Goal: Task Accomplishment & Management: Complete application form

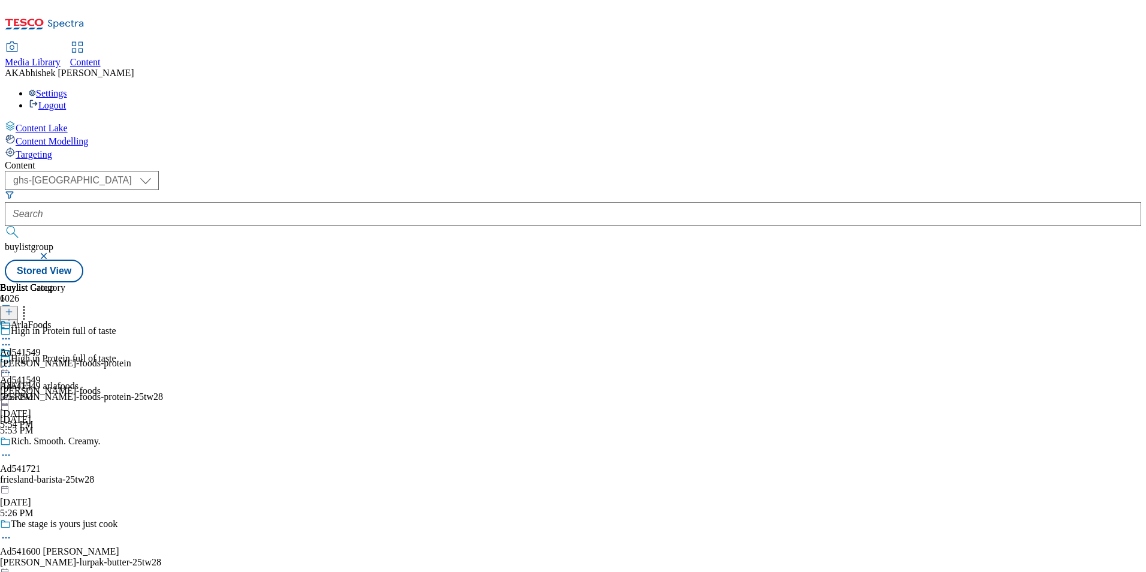
select select "ghs-uk"
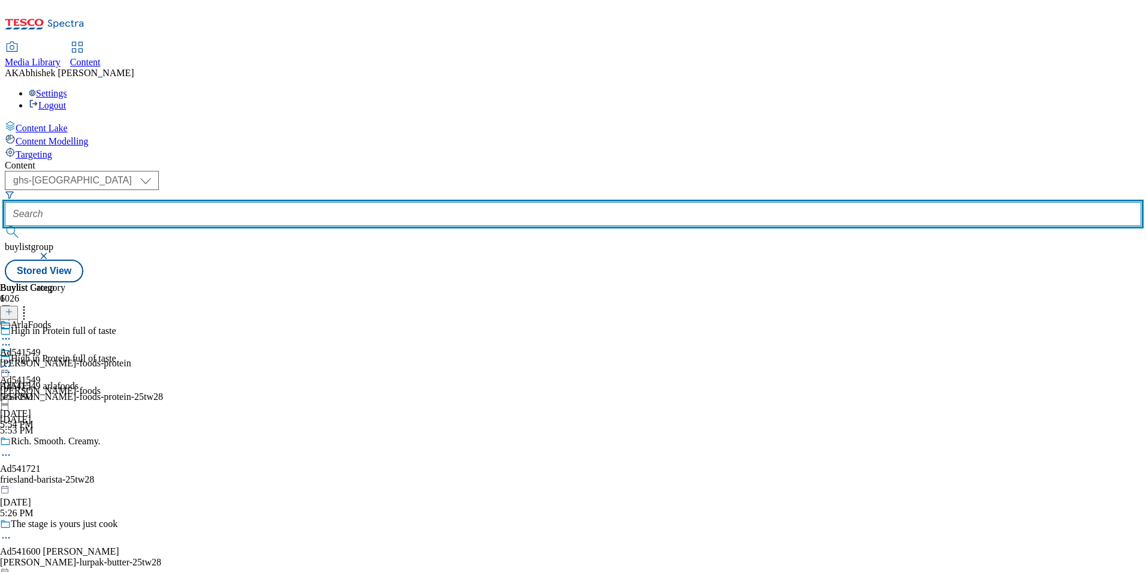
click at [294, 202] on input "text" at bounding box center [573, 214] width 1137 height 24
click at [5, 226] on button "submit" at bounding box center [13, 232] width 17 height 12
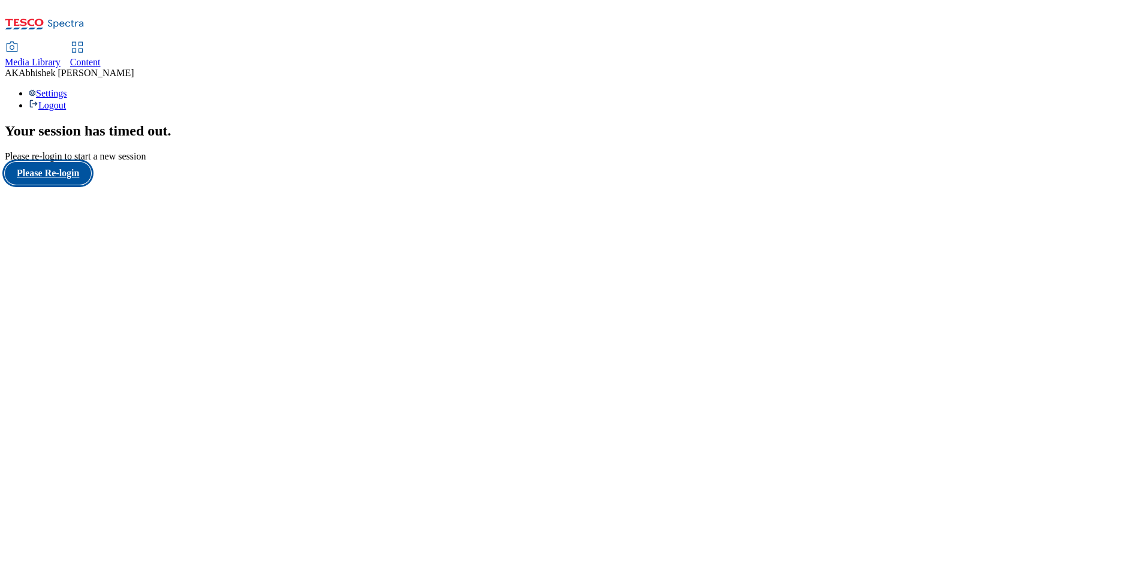
click at [88, 185] on button "Please Re-login" at bounding box center [48, 173] width 86 height 23
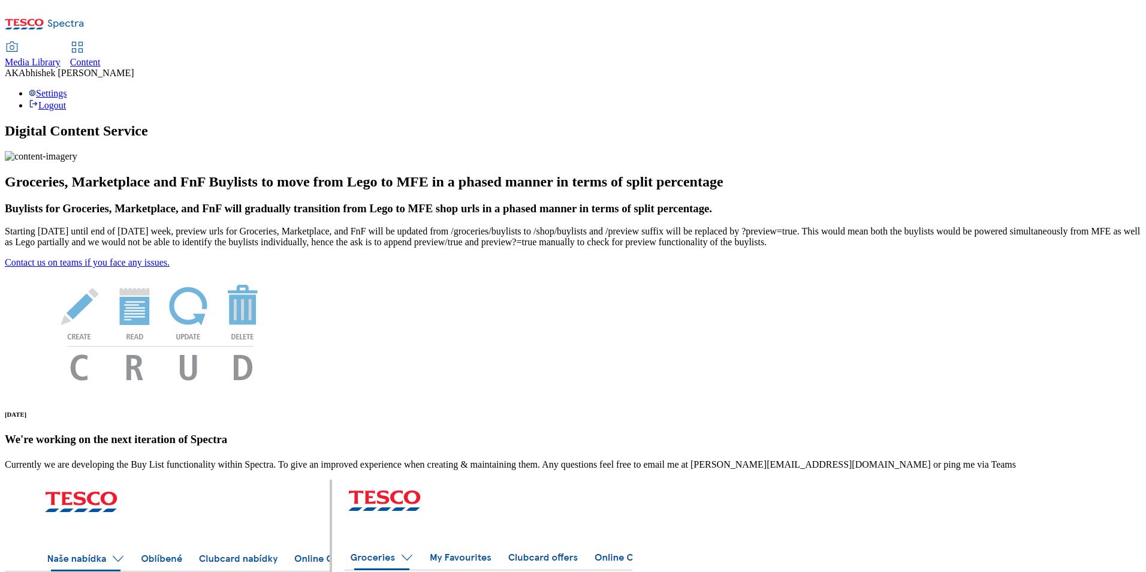
click at [101, 57] on span "Content" at bounding box center [85, 62] width 31 height 10
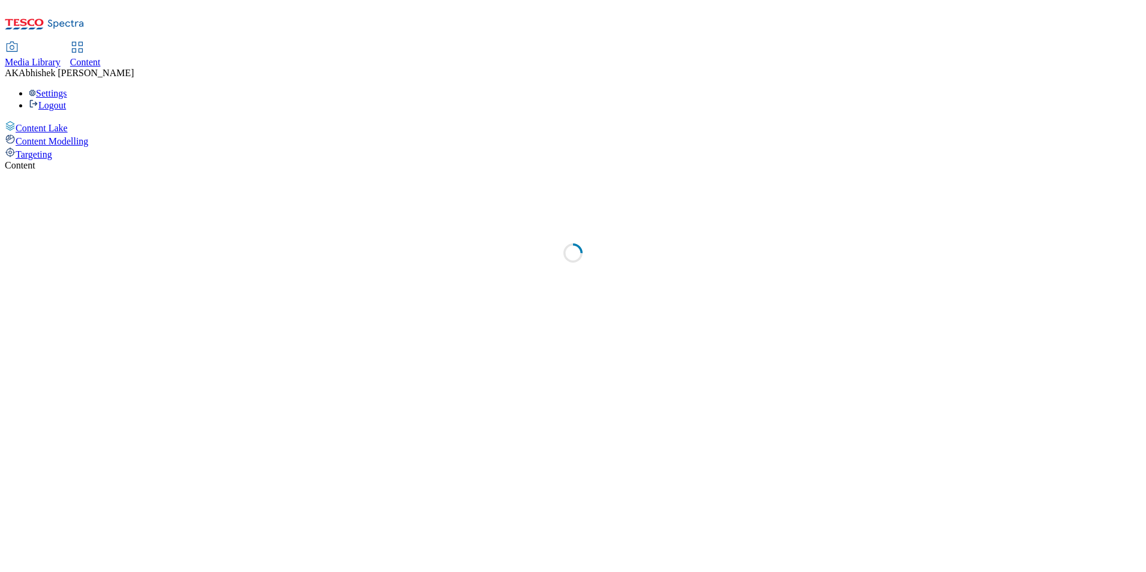
select select "ghs-[GEOGRAPHIC_DATA]"
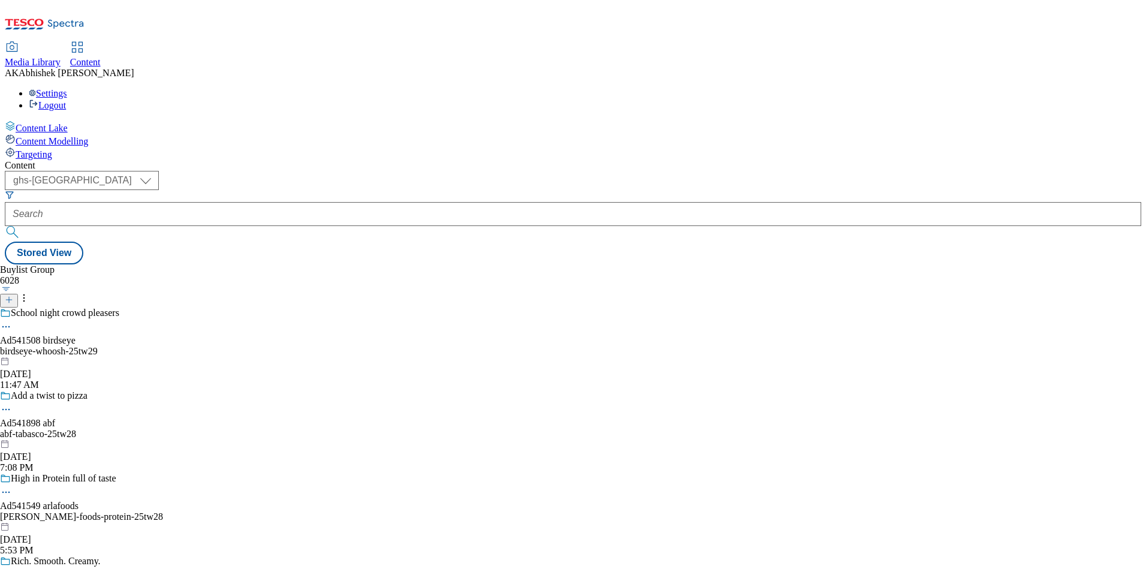
click at [9, 297] on line at bounding box center [9, 300] width 0 height 6
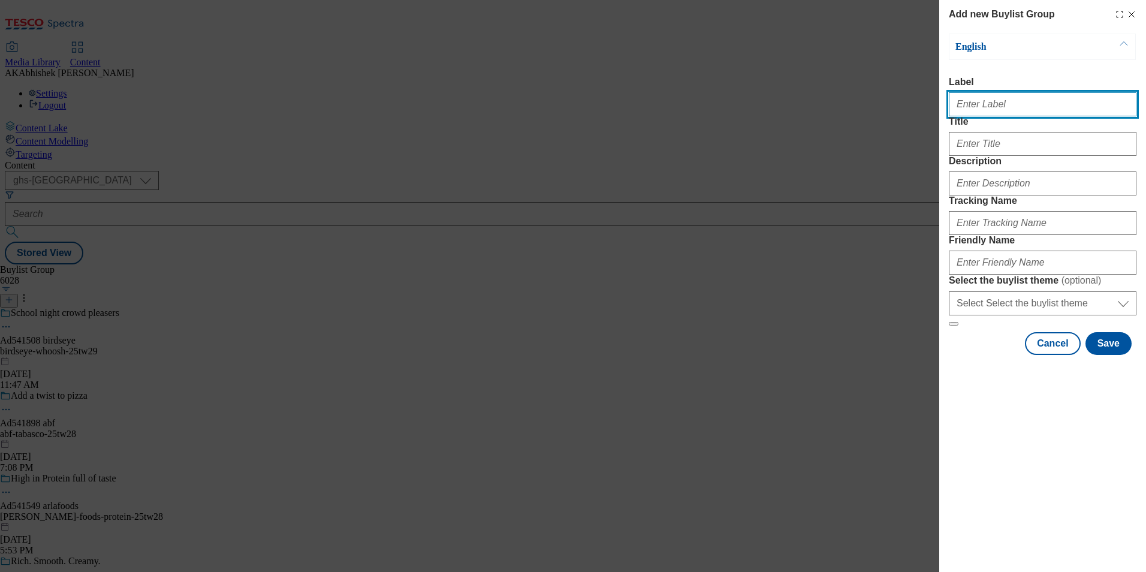
click at [970, 105] on input "Label" at bounding box center [1043, 104] width 188 height 24
paste input "541573"
type input "Ad541573"
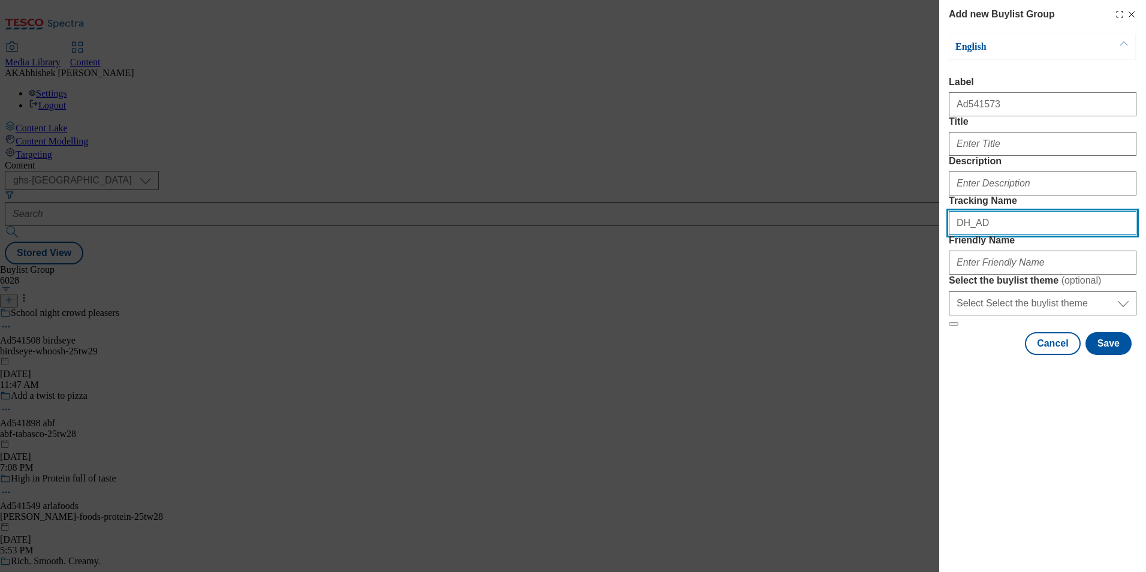
paste input "541573"
type input "DH_AD541573"
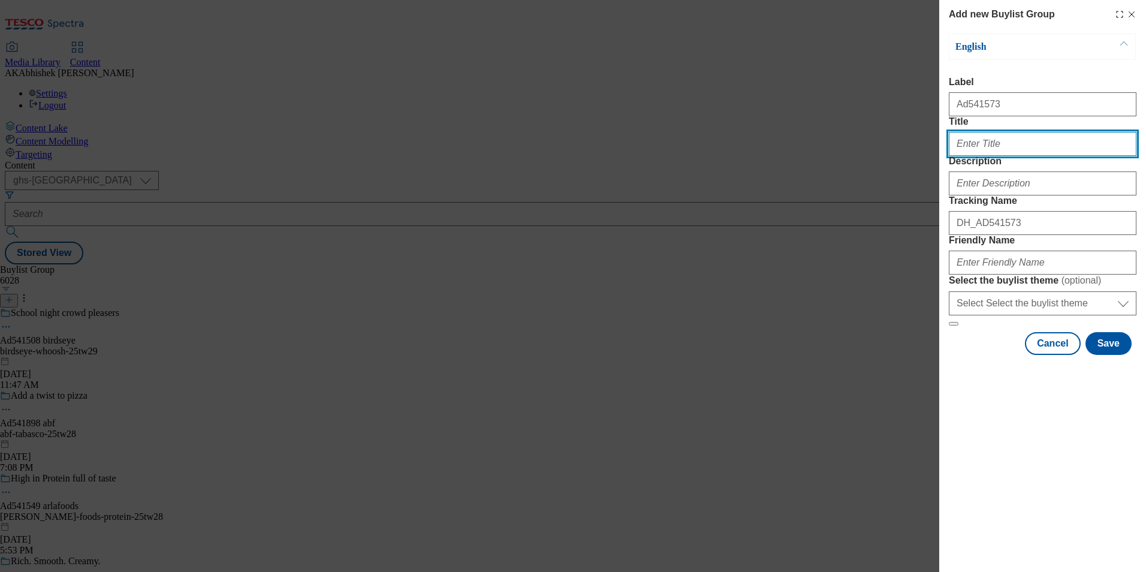
click at [992, 156] on input "Title" at bounding box center [1043, 144] width 188 height 24
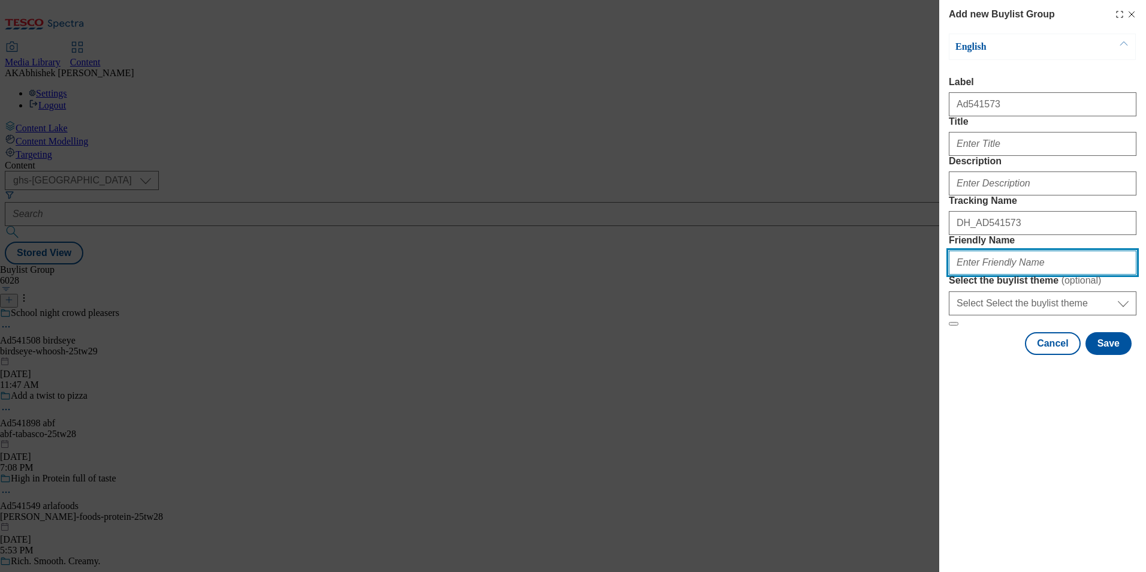
click at [1016, 275] on input "Friendly Name" at bounding box center [1043, 263] width 188 height 24
paste input "Premier Foods"
click at [961, 275] on input "Premier Foods" at bounding box center [1043, 263] width 188 height 24
type input "premier-foods-mr-[PERSON_NAME]-25tw27"
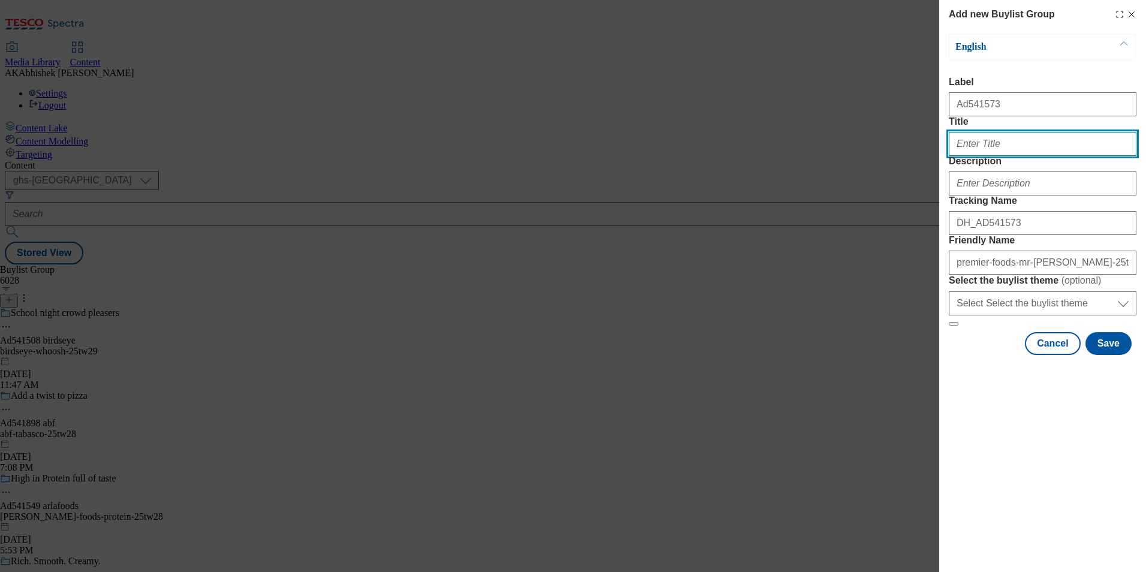
click at [995, 156] on input "Title" at bounding box center [1043, 144] width 188 height 24
paste input "Mornings got a whole lot tastier"
type input "Mornings got a whole lot tastier"
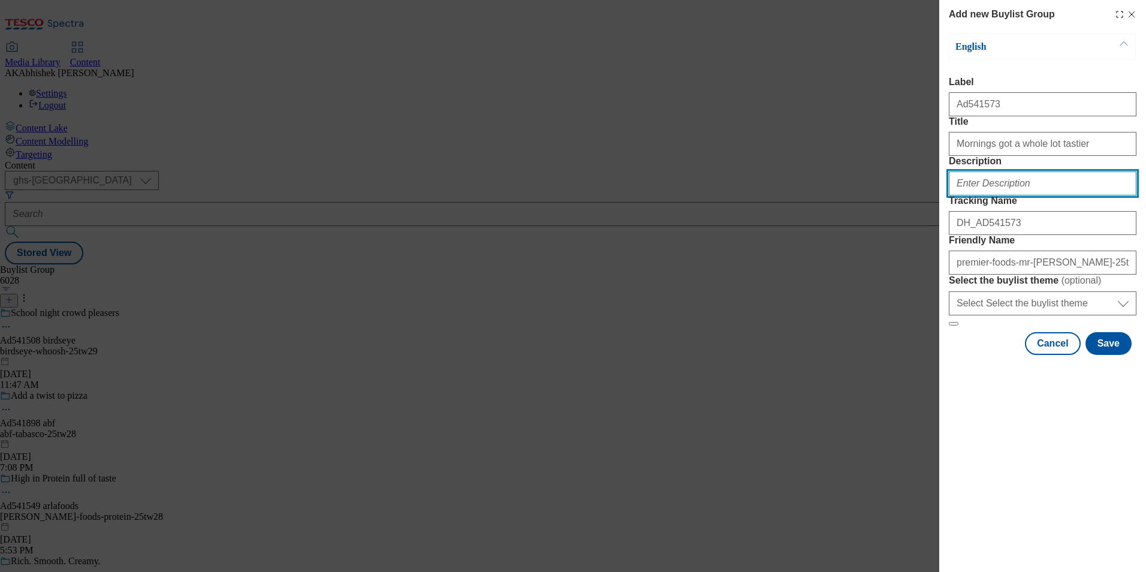
click at [1053, 195] on input "Description" at bounding box center [1043, 183] width 188 height 24
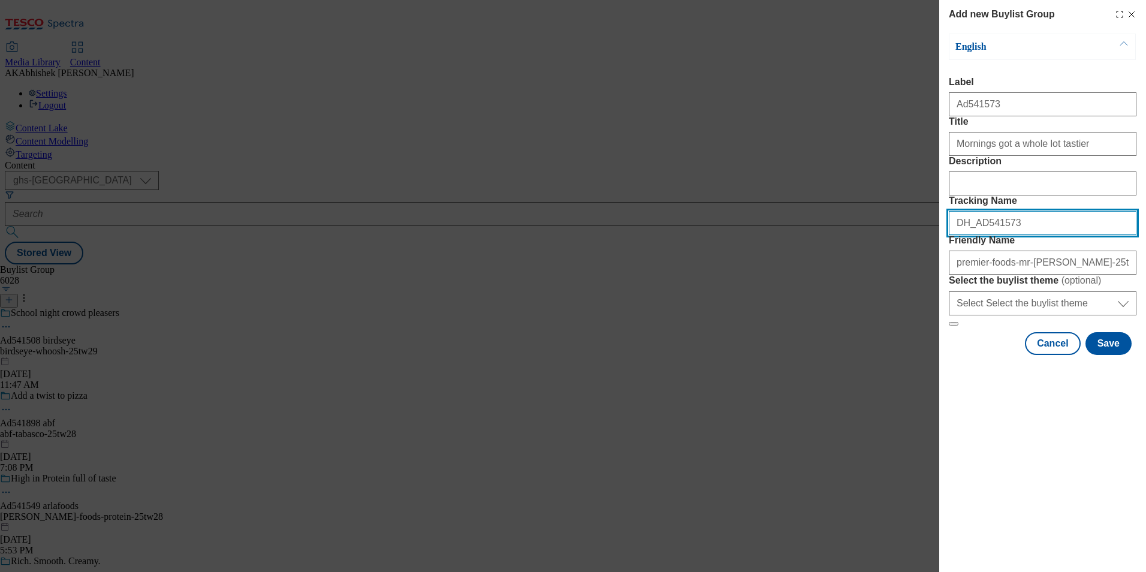
drag, startPoint x: 1016, startPoint y: 287, endPoint x: 779, endPoint y: 287, distance: 236.2
click at [775, 287] on div "Add new Buylist Group English Label Ad541573 Title Mornings got a whole lot tas…" at bounding box center [573, 286] width 1146 height 572
click at [1104, 355] on button "Save" at bounding box center [1109, 343] width 46 height 23
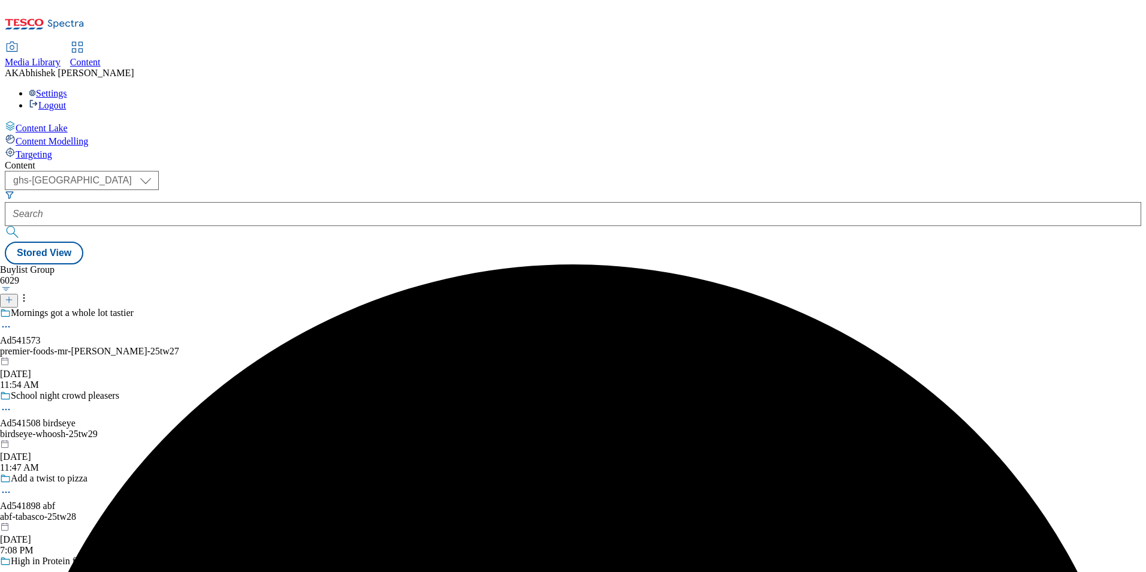
click at [186, 346] on div "premier-foods-mr-[PERSON_NAME]-25tw27" at bounding box center [93, 351] width 186 height 11
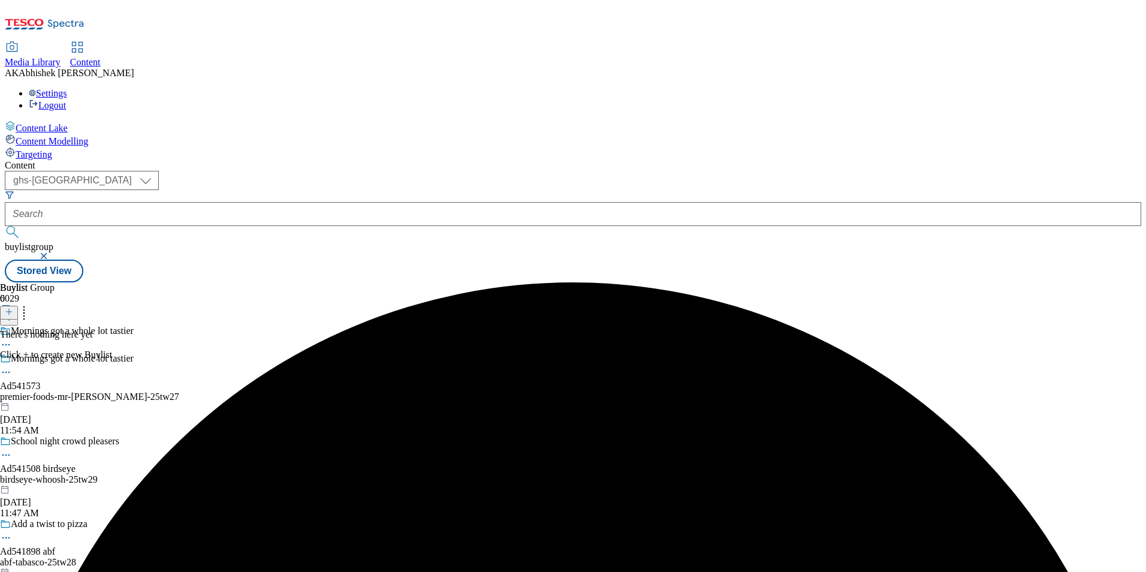
click at [18, 306] on button at bounding box center [9, 313] width 18 height 14
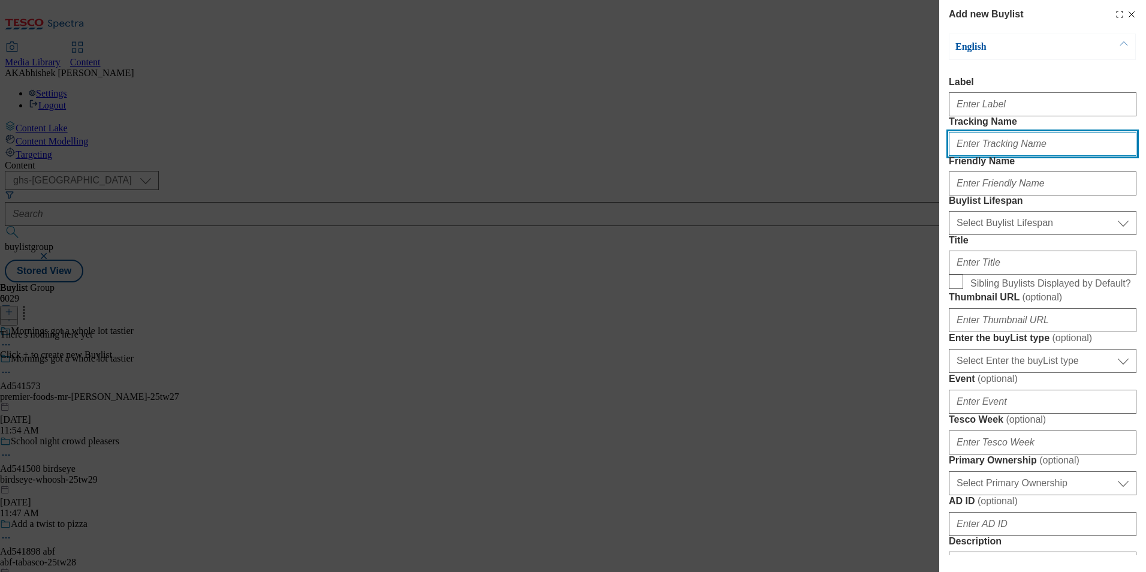
click at [978, 156] on input "Tracking Name" at bounding box center [1043, 144] width 188 height 24
paste input "DH_AD541573"
click at [980, 156] on input "DH_AD541573" at bounding box center [1043, 144] width 188 height 24
type input "DH_AD541573"
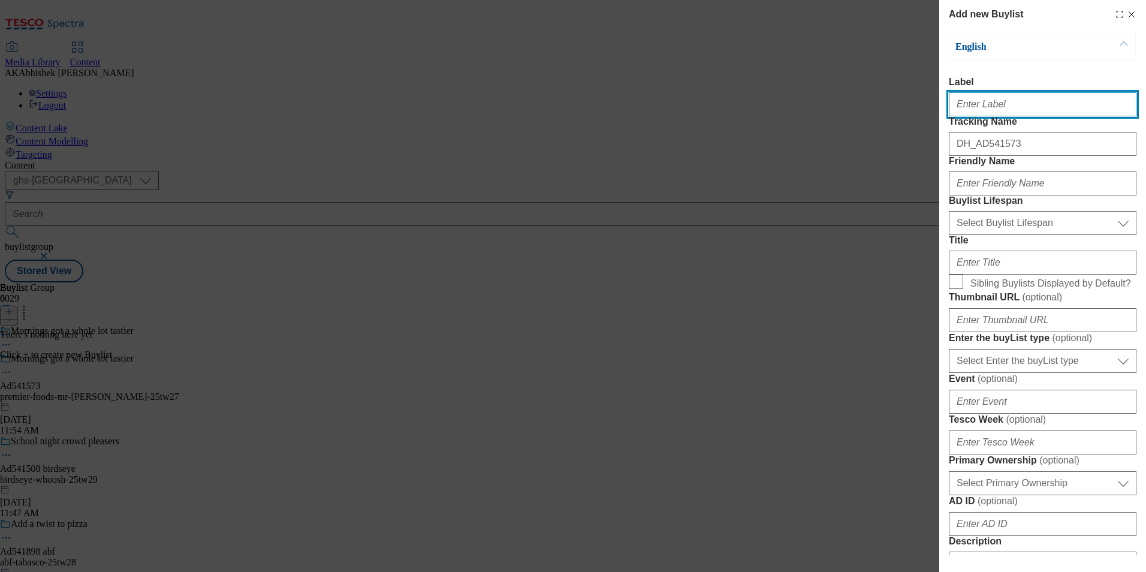
click at [985, 111] on input "Label" at bounding box center [1043, 104] width 188 height 24
paste input "541573"
type input "Ad541573"
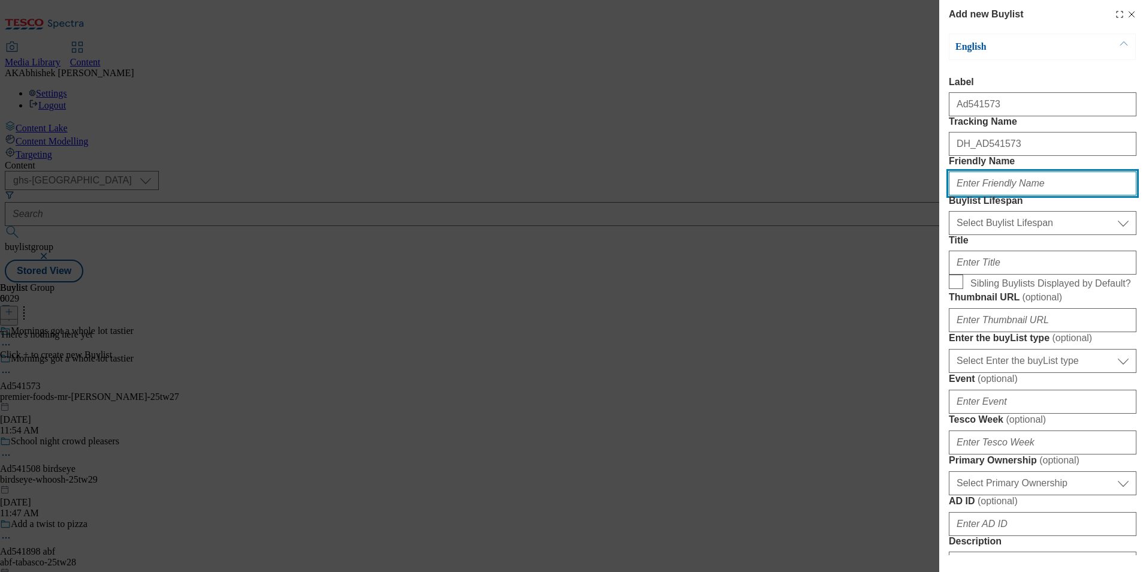
drag, startPoint x: 992, startPoint y: 220, endPoint x: 999, endPoint y: 230, distance: 12.4
click at [992, 195] on input "Friendly Name" at bounding box center [1043, 183] width 188 height 24
paste input "premier-foods"
type input "premier-foods"
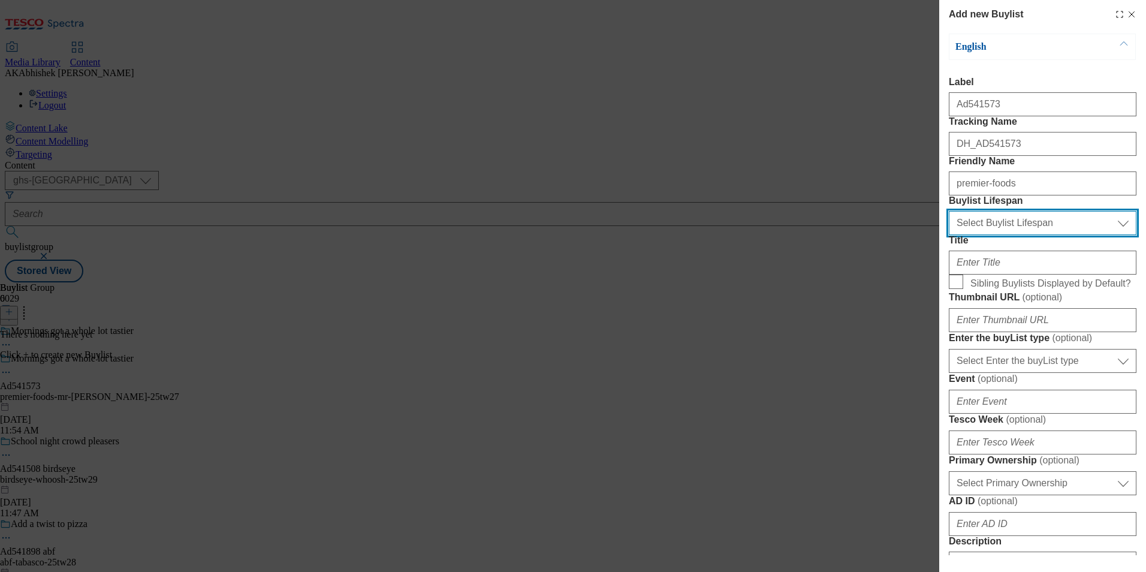
click at [1004, 235] on select "Select Buylist Lifespan evergreen seasonal tactical" at bounding box center [1043, 223] width 188 height 24
select select "tactical"
click at [949, 235] on select "Select Buylist Lifespan evergreen seasonal tactical" at bounding box center [1043, 223] width 188 height 24
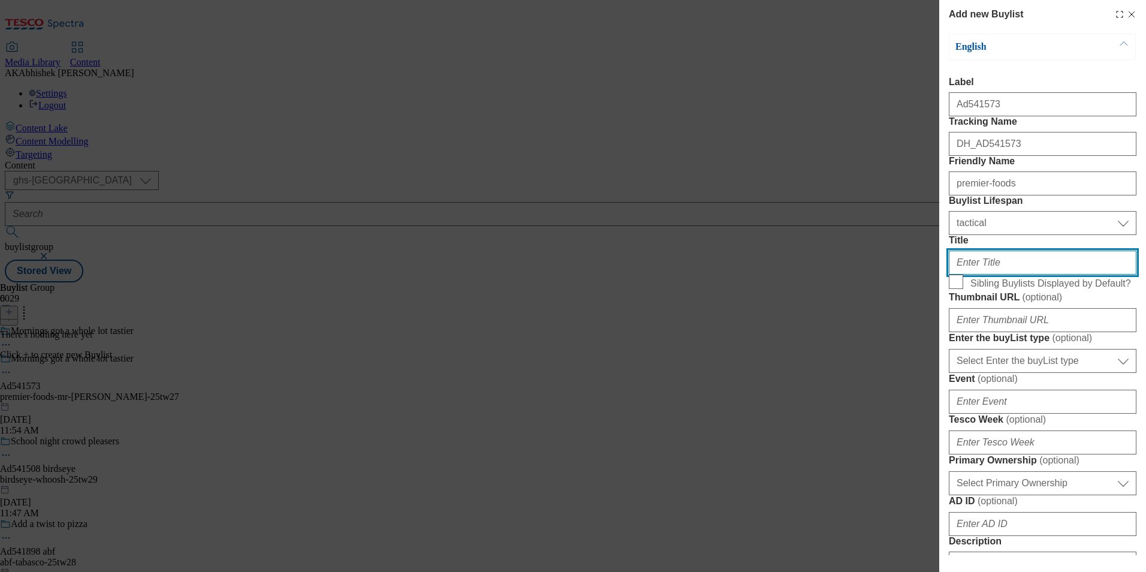
click at [1024, 275] on input "Title" at bounding box center [1043, 263] width 188 height 24
paste input "Grab it, Love it, Go"
type input "Grab it, Love it, Go"
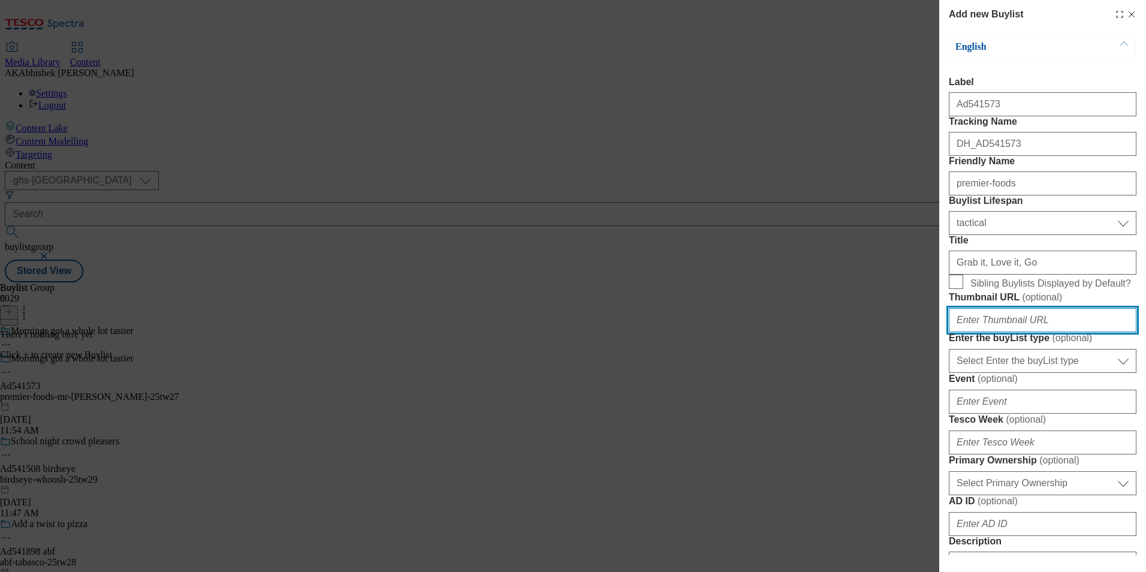
drag, startPoint x: 1030, startPoint y: 439, endPoint x: 1039, endPoint y: 439, distance: 9.0
click at [1030, 332] on input "Thumbnail URL ( optional )" at bounding box center [1043, 320] width 188 height 24
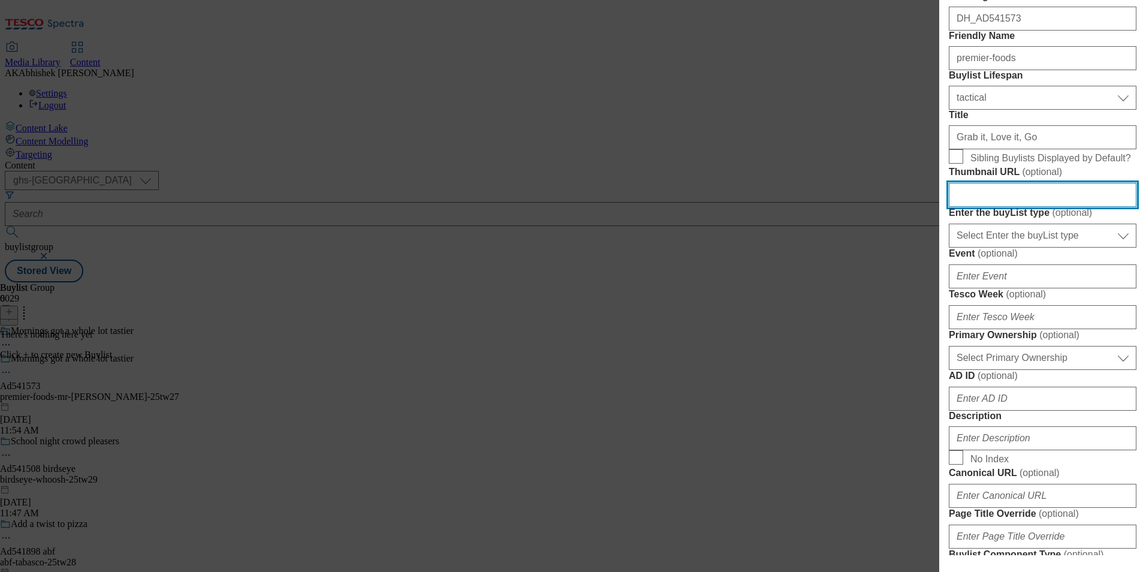
scroll to position [180, 0]
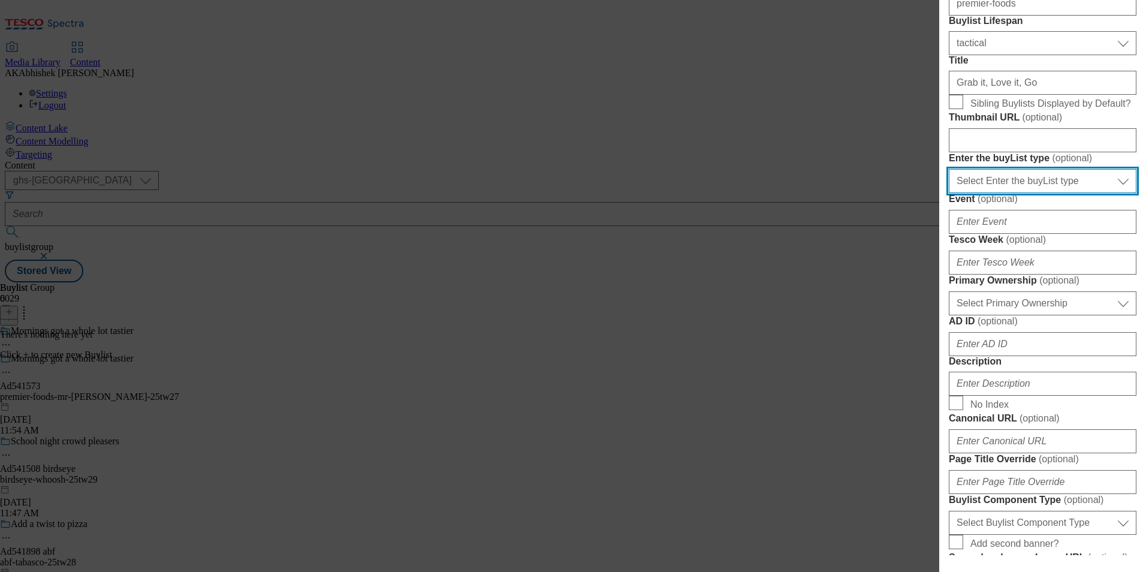
click at [1001, 193] on select "Select Enter the buyList type event supplier funded long term >4 weeks supplier…" at bounding box center [1043, 181] width 188 height 24
select select "supplier funded short term 1-3 weeks"
click at [949, 193] on select "Select Enter the buyList type event supplier funded long term >4 weeks supplier…" at bounding box center [1043, 181] width 188 height 24
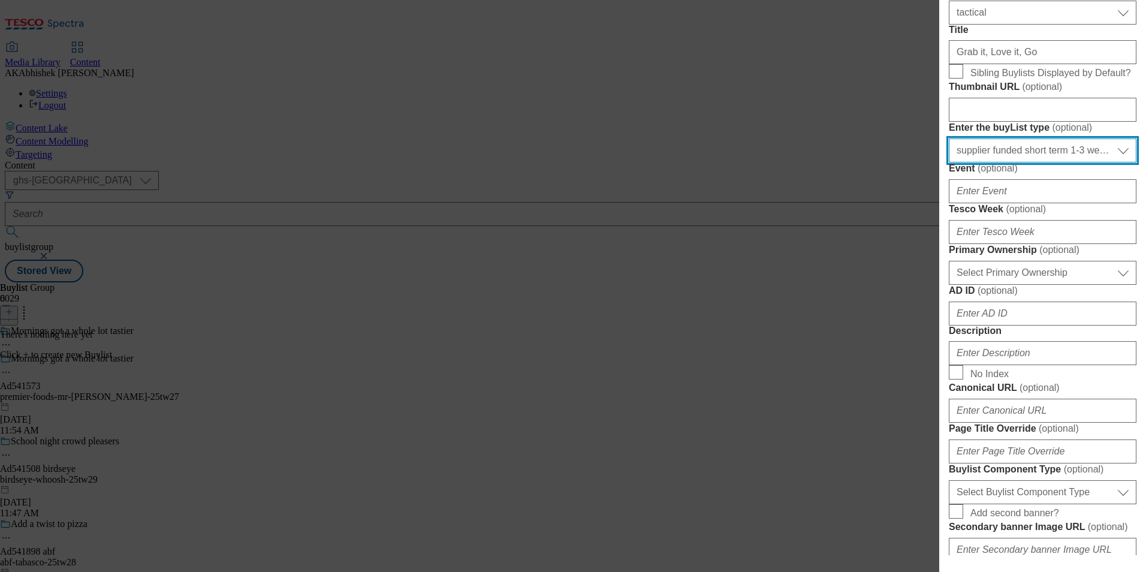
scroll to position [300, 0]
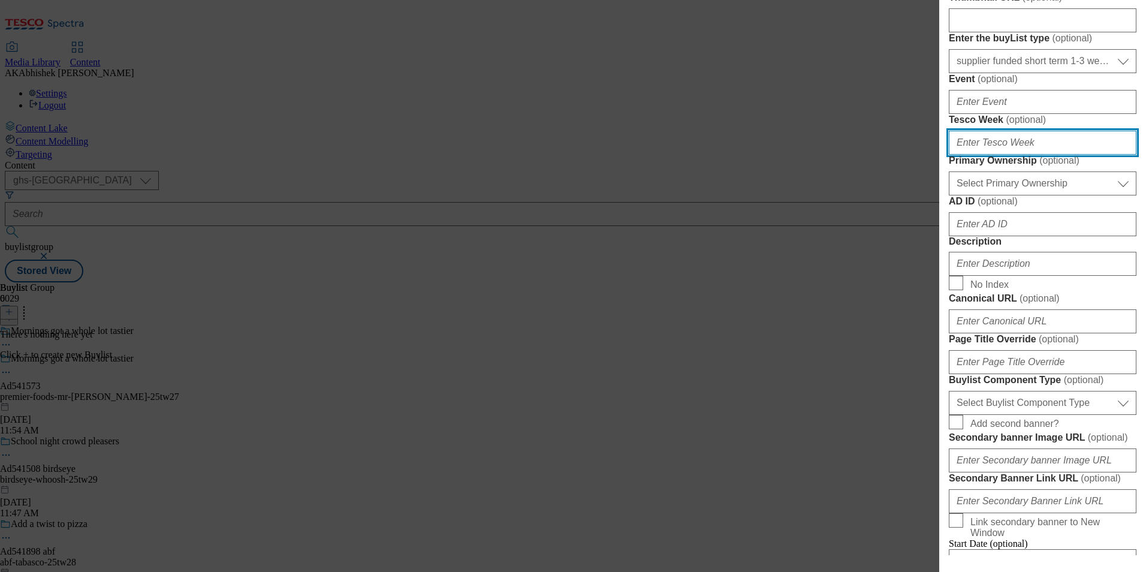
click at [996, 155] on input "Tesco Week ( optional )" at bounding box center [1043, 143] width 188 height 24
type input "27"
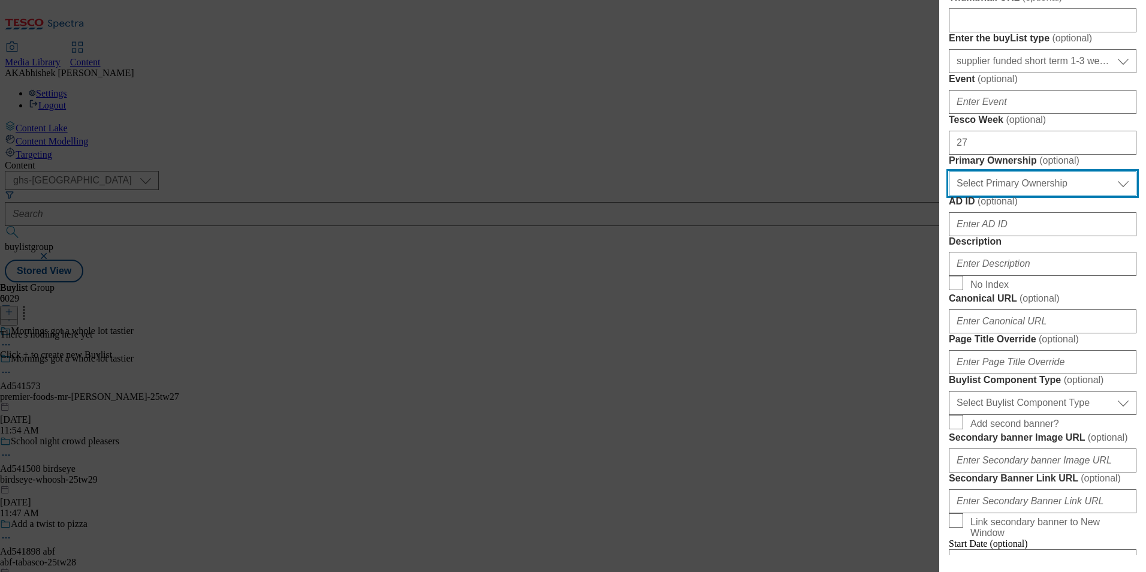
click at [1038, 195] on select "Select Primary Ownership [PERSON_NAME]" at bounding box center [1043, 183] width 188 height 24
select select "dunnhumby"
click at [949, 195] on select "Select Primary Ownership [PERSON_NAME]" at bounding box center [1043, 183] width 188 height 24
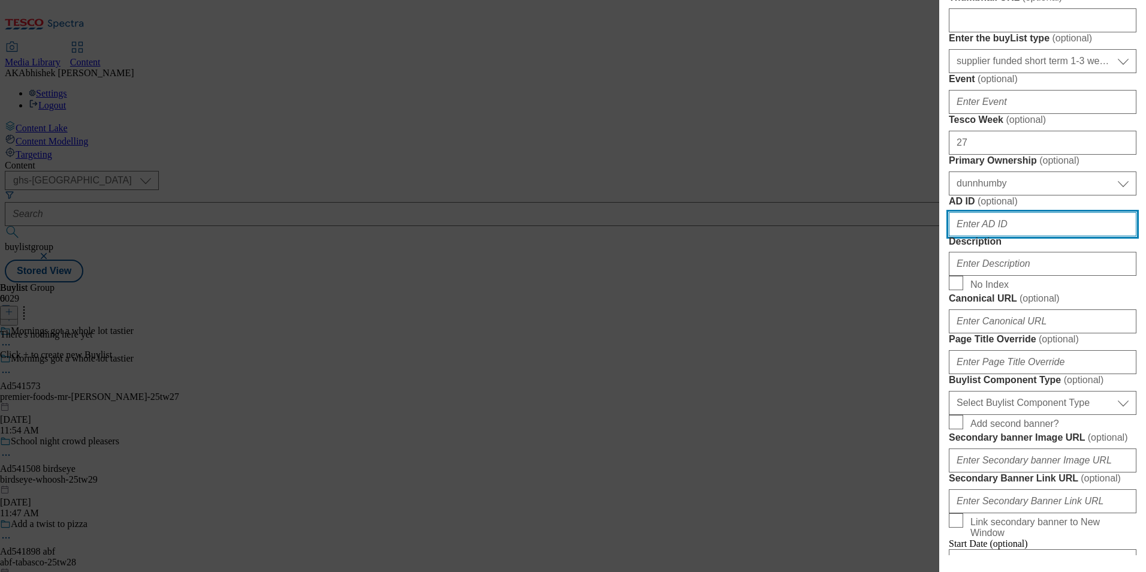
drag, startPoint x: 1043, startPoint y: 442, endPoint x: 1083, endPoint y: 447, distance: 41.0
click at [1043, 236] on input "AD ID ( optional )" at bounding box center [1043, 224] width 188 height 24
paste input "541573"
paste input "Modal"
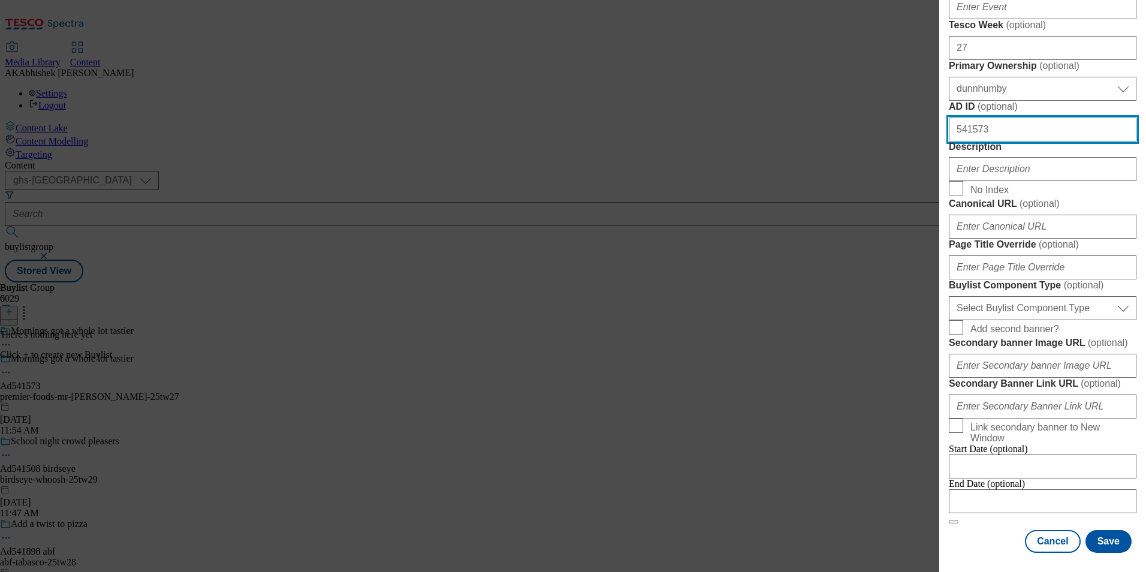
scroll to position [600, 0]
type input "541573"
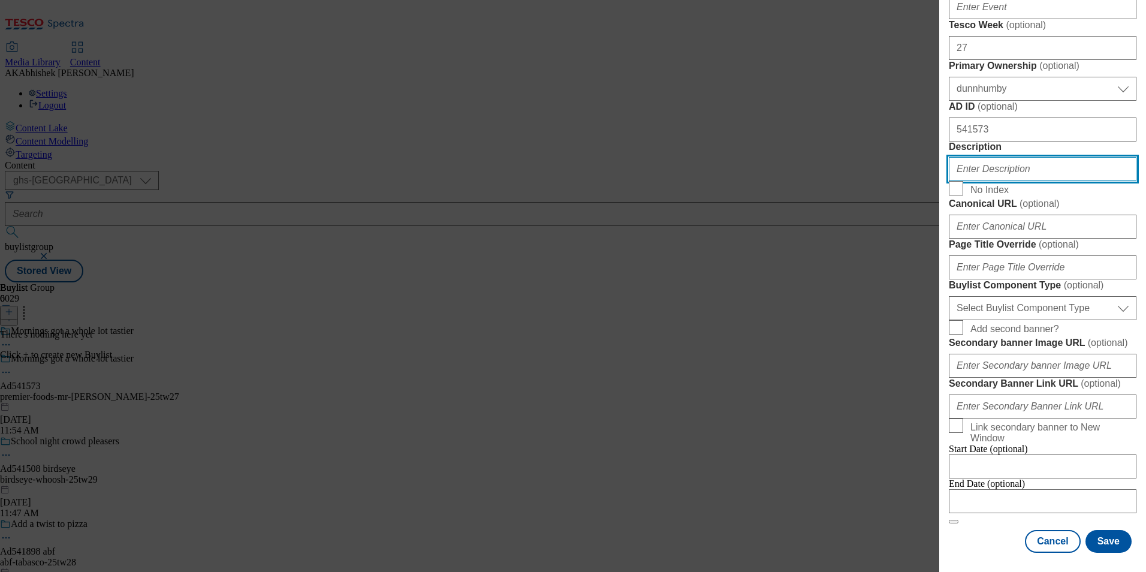
click at [1002, 181] on input "Description" at bounding box center [1043, 169] width 188 height 24
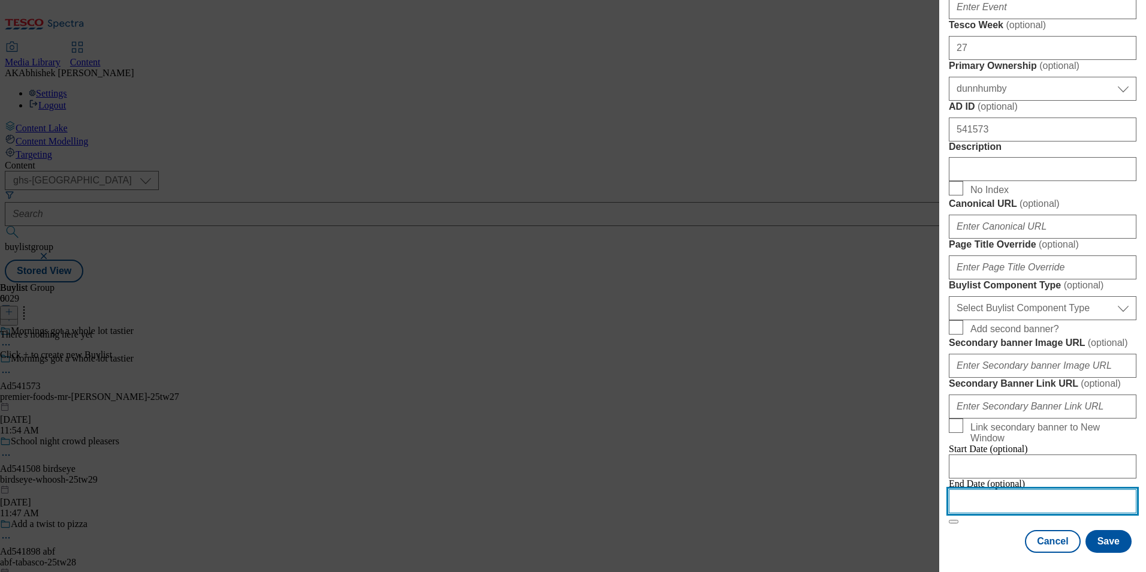
click at [1066, 499] on input "Modal" at bounding box center [1043, 501] width 188 height 24
select select "2025"
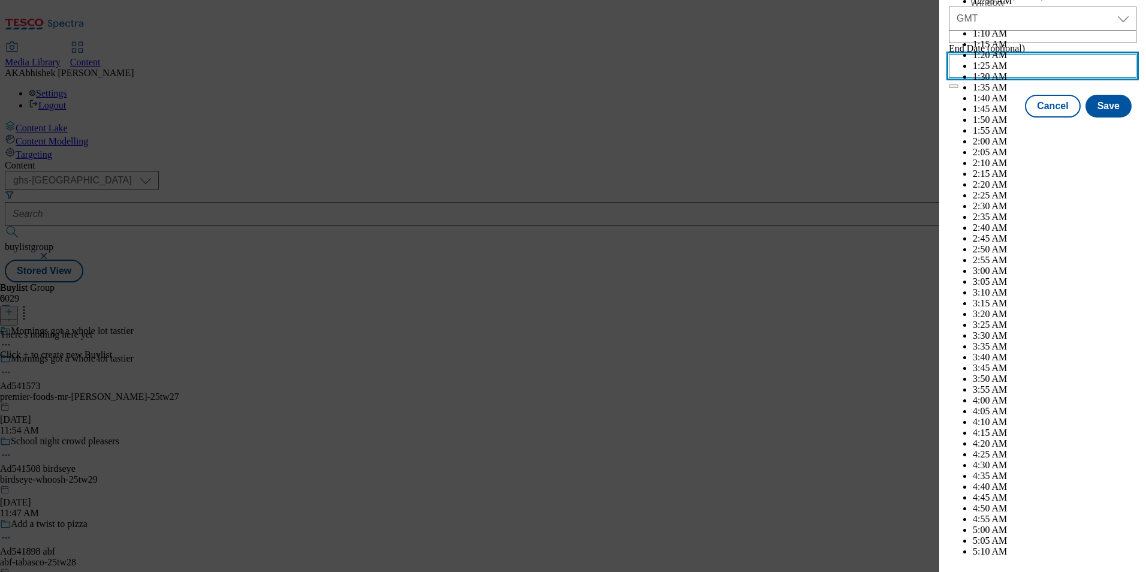
scroll to position [3161, 0]
select select "November"
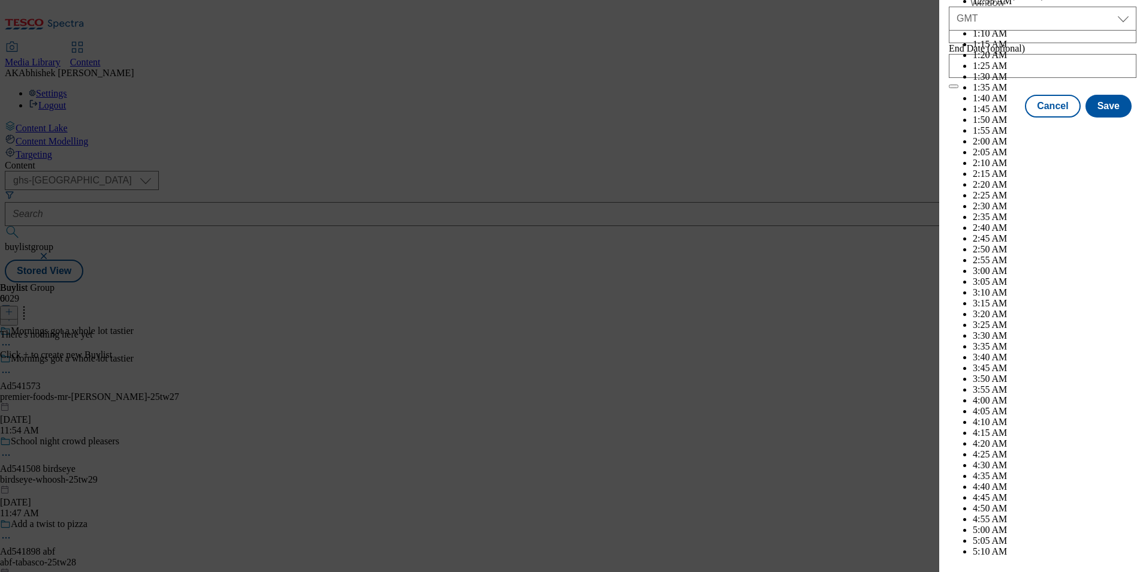
click at [1110, 128] on button "Save" at bounding box center [1109, 117] width 46 height 23
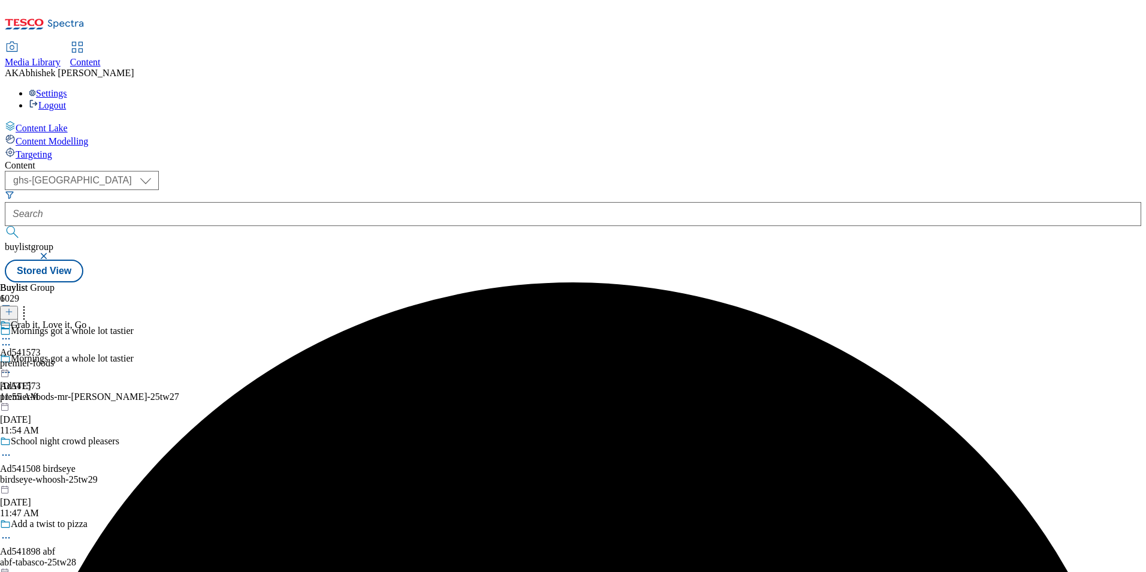
click at [86, 358] on div "premier-foods" at bounding box center [43, 363] width 86 height 11
click at [13, 308] on icon at bounding box center [9, 312] width 8 height 8
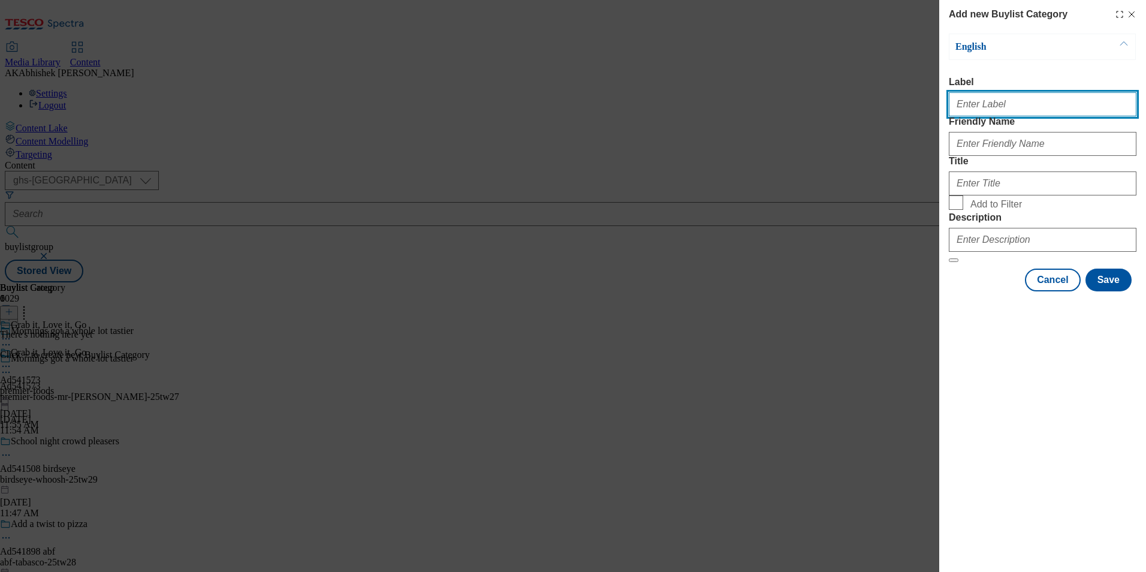
click at [973, 112] on input "Label" at bounding box center [1043, 104] width 188 height 24
paste input "541573"
type input "Ad541573"
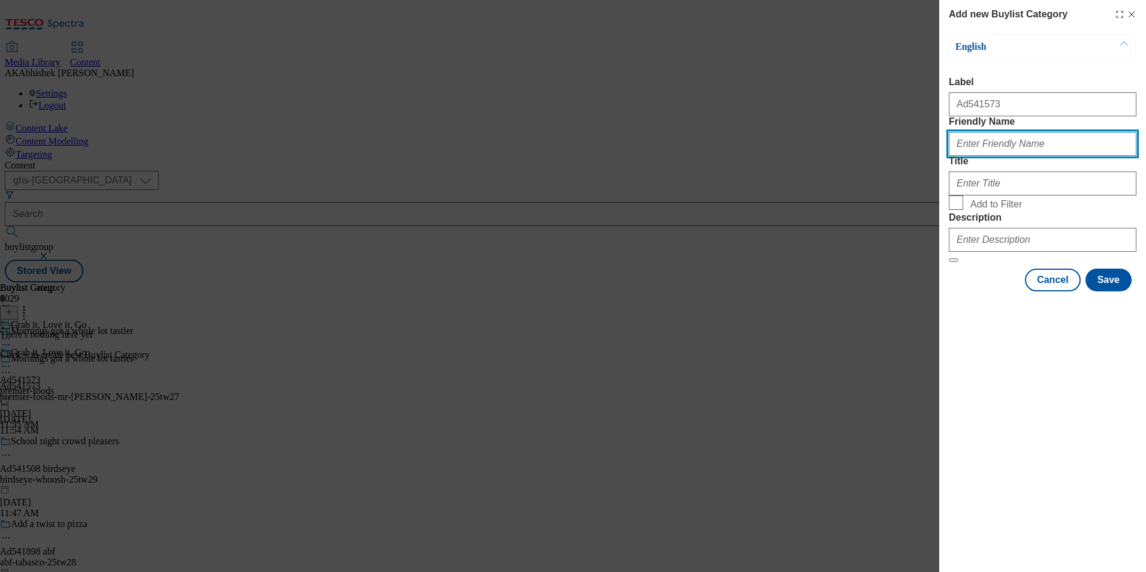
paste input "premier-foods-mr-[PERSON_NAME]"
type input "premier-foods-mr-[PERSON_NAME]"
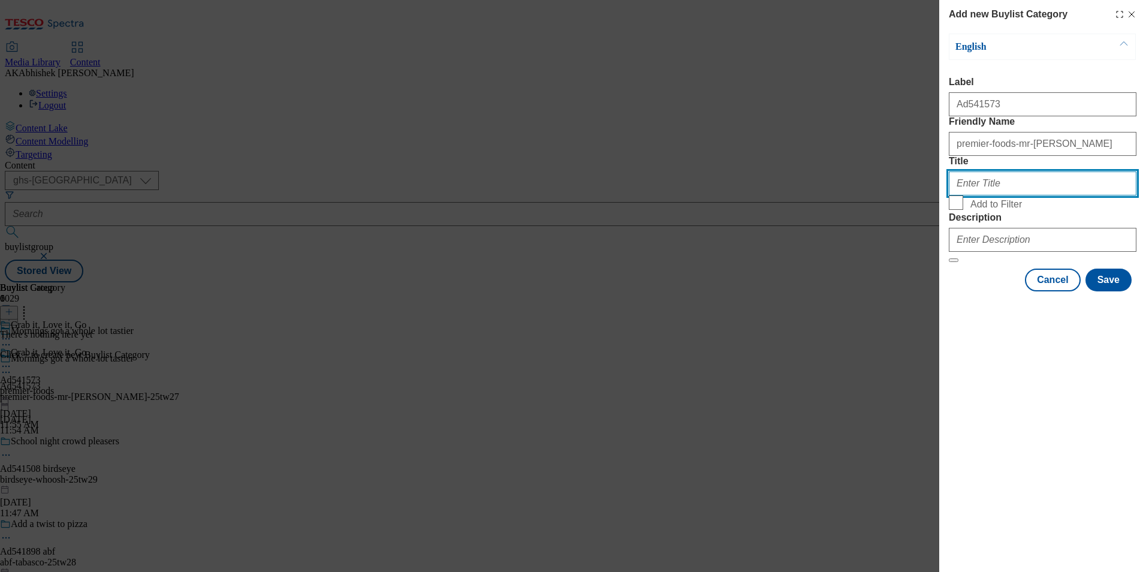
click at [1016, 195] on input "Title" at bounding box center [1043, 183] width 188 height 24
paste input "Premier Foods"
type input "Premier Foods"
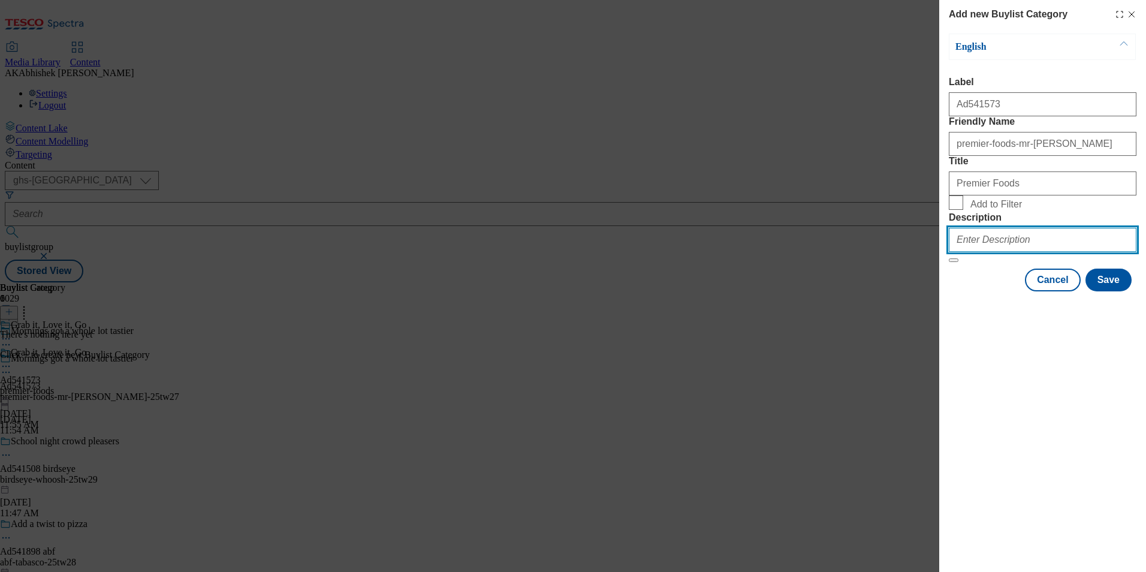
click at [1020, 252] on input "Description" at bounding box center [1043, 240] width 188 height 24
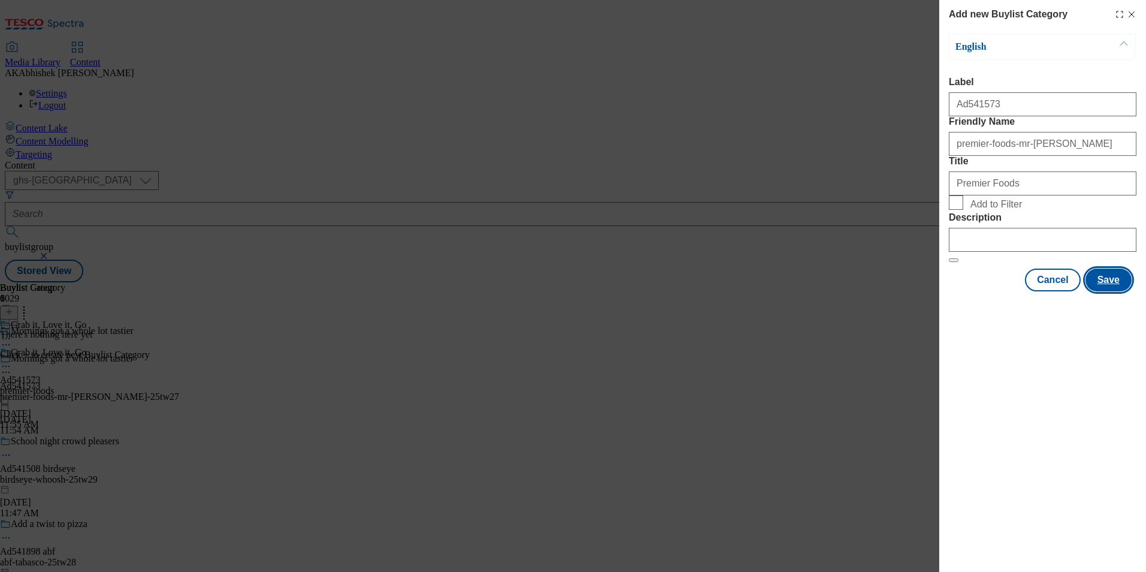
click at [1113, 291] on button "Save" at bounding box center [1109, 280] width 46 height 23
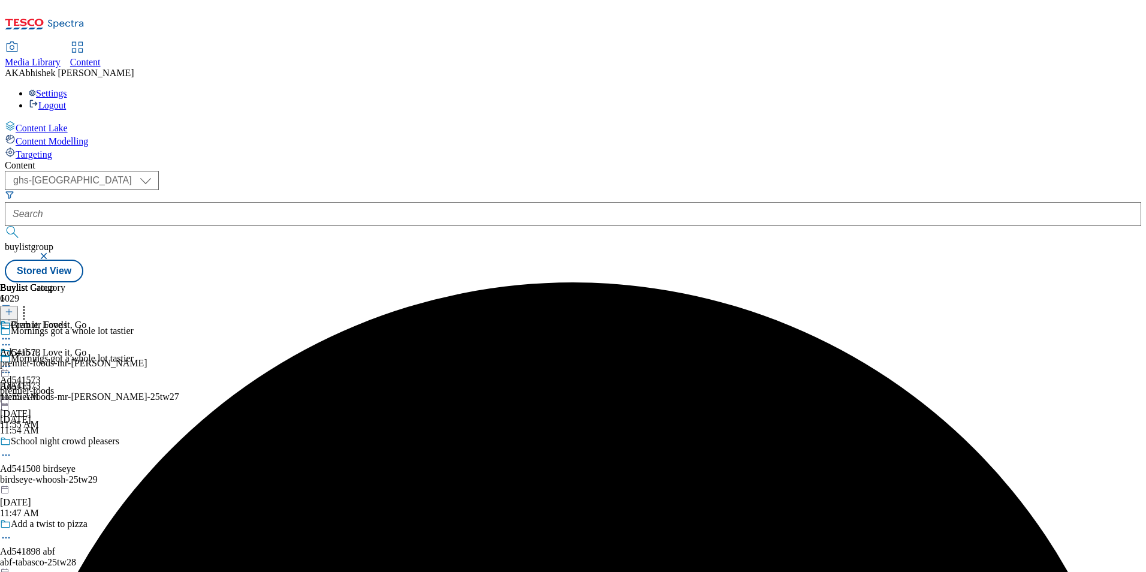
click at [147, 358] on div "premier-foods-mr-[PERSON_NAME]" at bounding box center [73, 363] width 147 height 11
click at [13, 308] on icon at bounding box center [9, 312] width 8 height 8
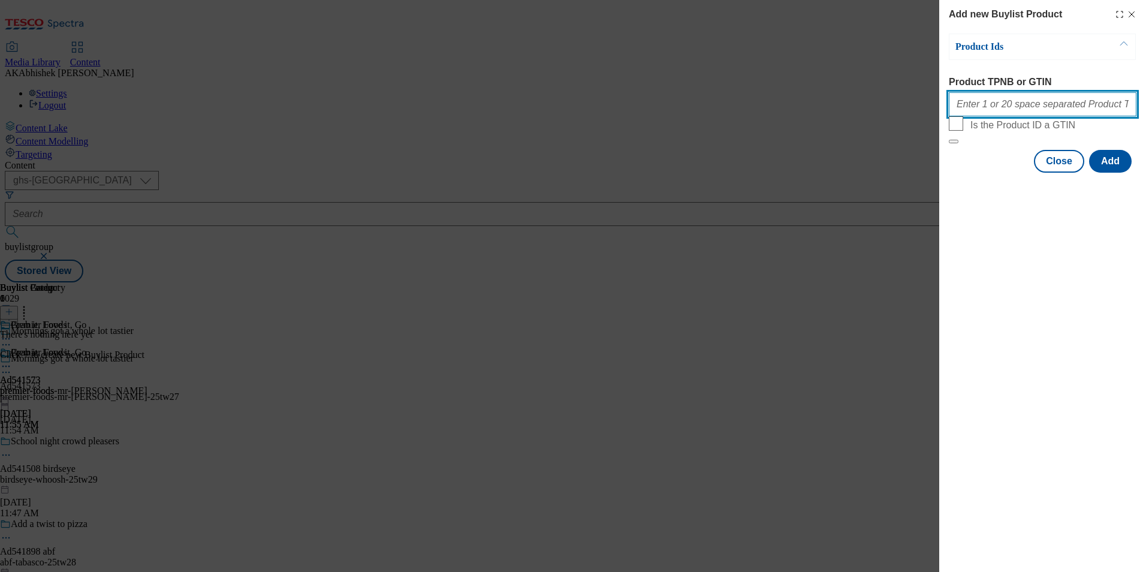
click at [1021, 116] on input "Product TPNB or GTIN" at bounding box center [1043, 104] width 188 height 24
paste input "96483928 96431017"
type input "96483928 96431017"
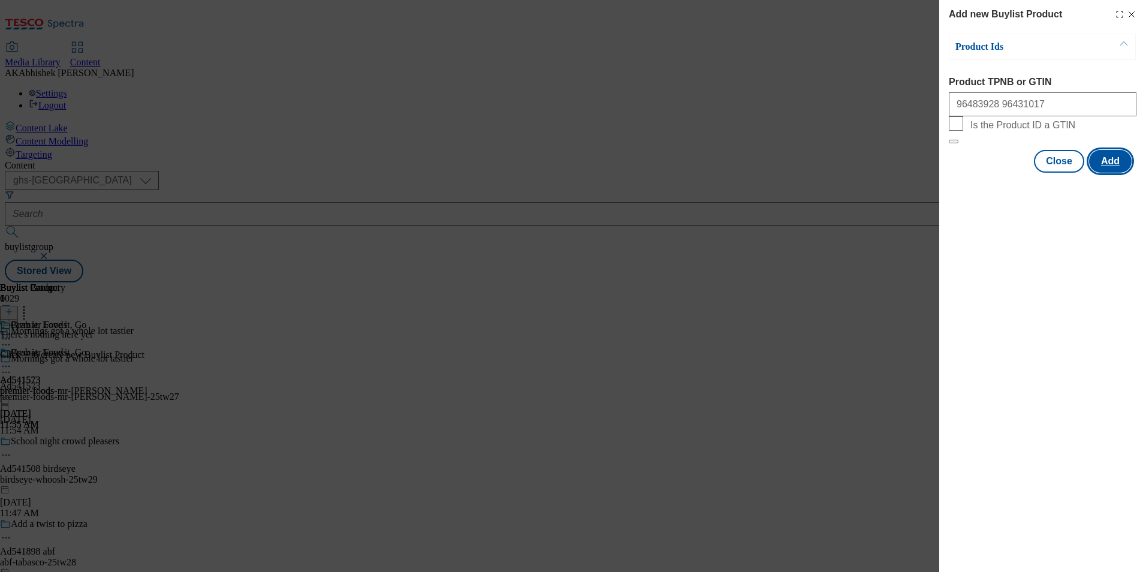
click at [1117, 173] on button "Add" at bounding box center [1110, 161] width 43 height 23
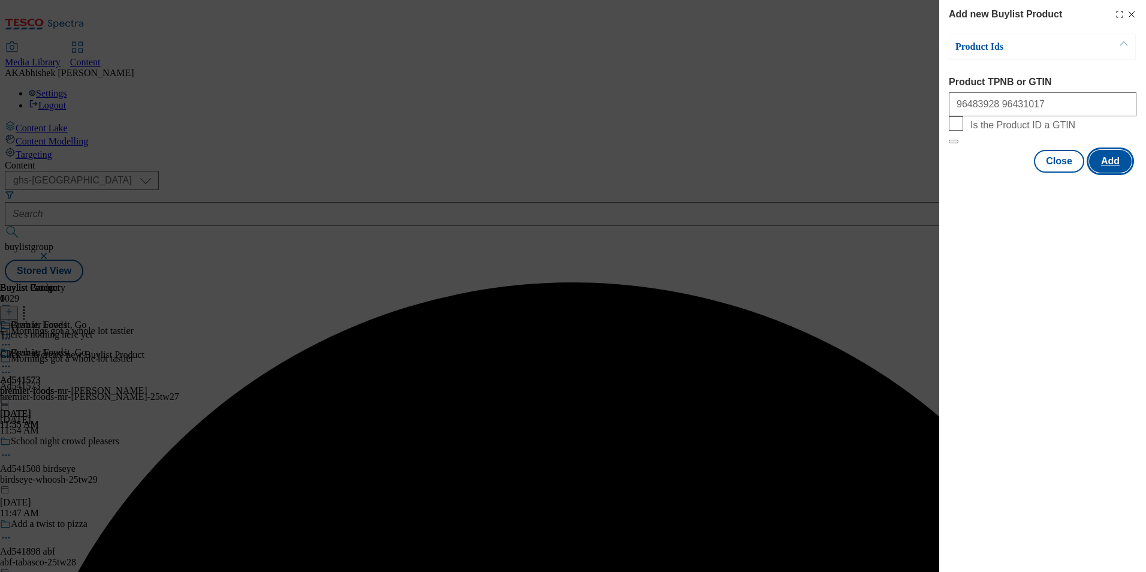
click at [1121, 173] on button "Add" at bounding box center [1110, 161] width 43 height 23
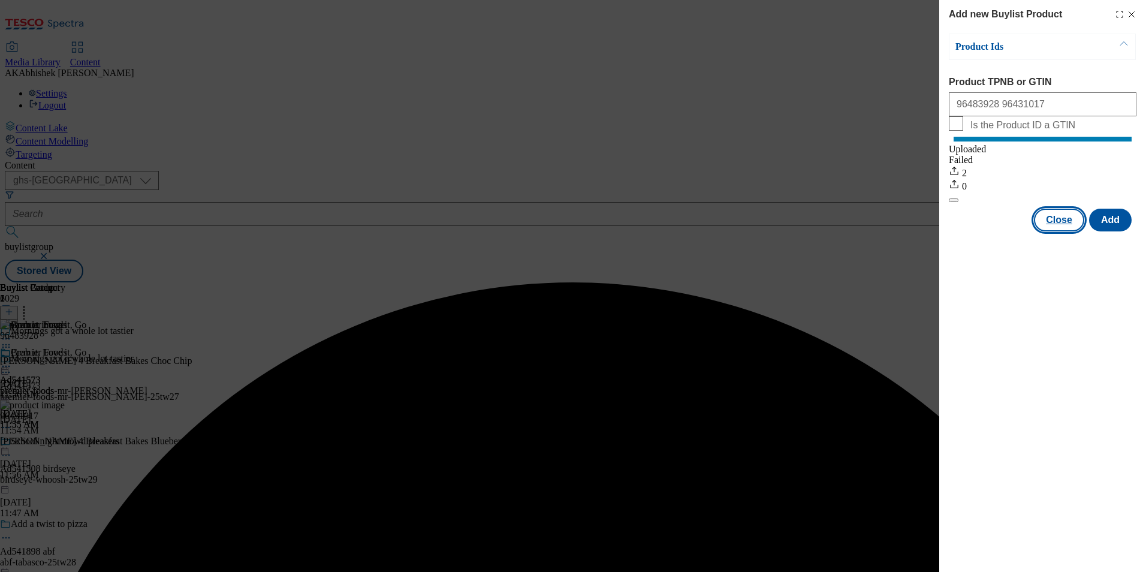
click at [1070, 231] on button "Close" at bounding box center [1059, 220] width 50 height 23
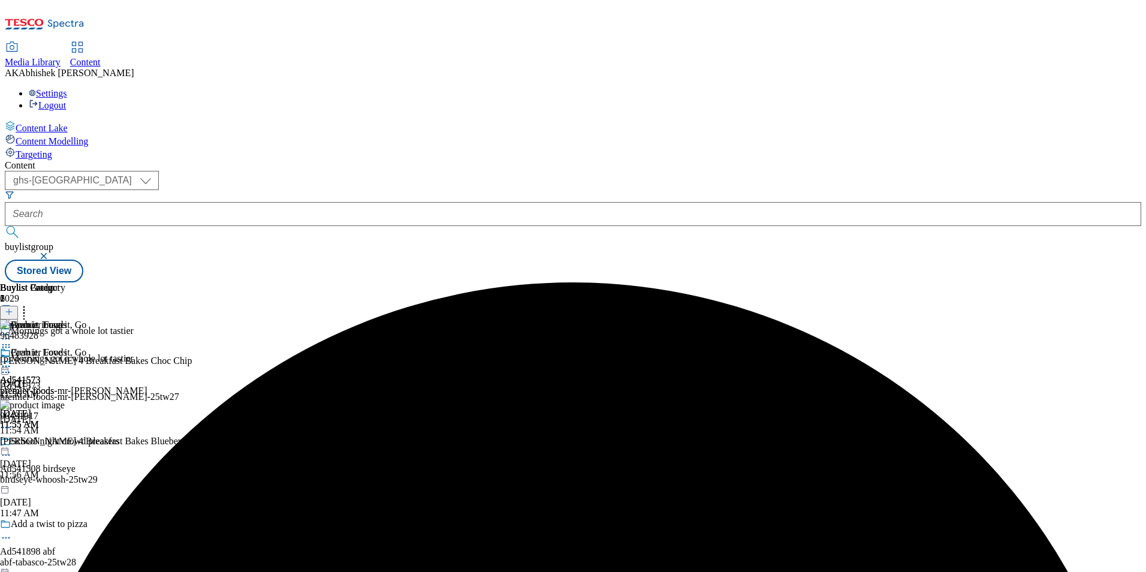
click at [12, 360] on icon at bounding box center [6, 366] width 12 height 12
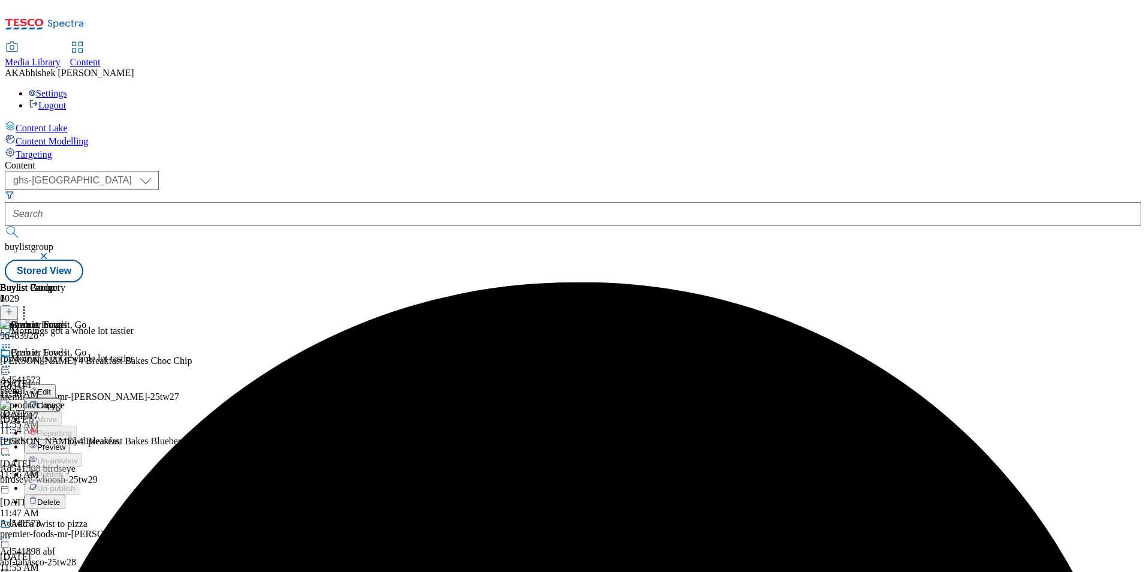
click at [65, 442] on span "Preview" at bounding box center [51, 446] width 28 height 9
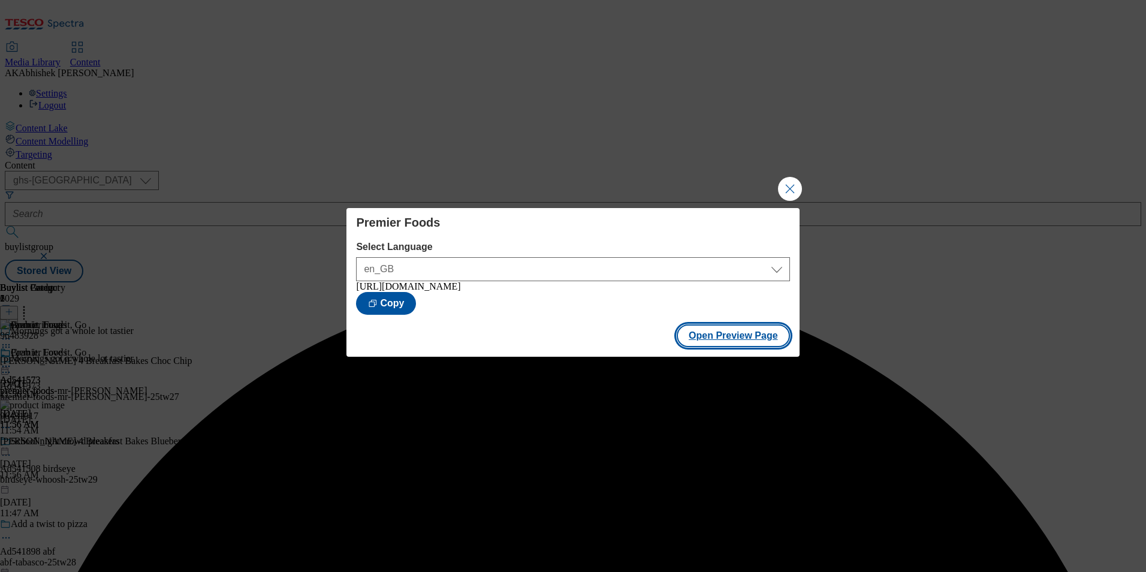
click at [758, 339] on button "Open Preview Page" at bounding box center [733, 335] width 113 height 23
click at [796, 183] on button "Close Modal" at bounding box center [790, 189] width 24 height 24
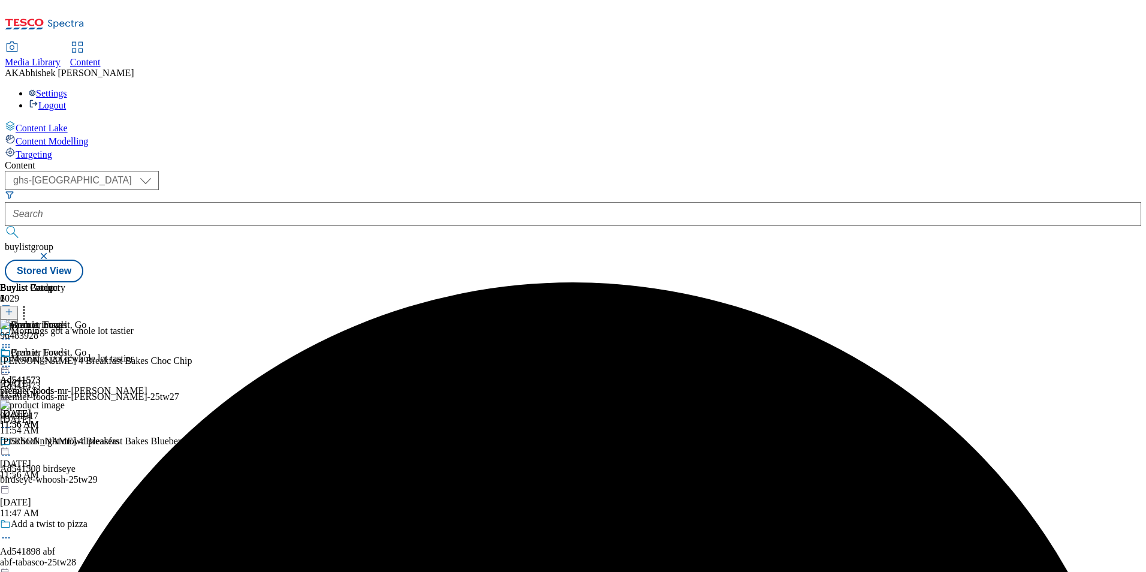
click at [186, 353] on div "Mornings got a whole lot tastier" at bounding box center [93, 367] width 186 height 28
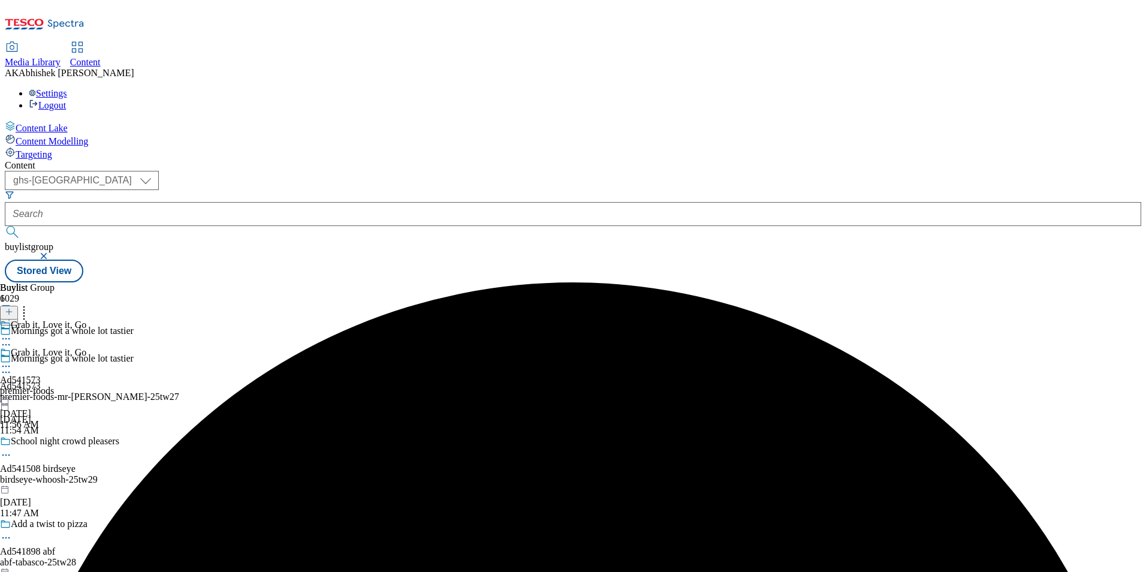
click at [12, 366] on icon at bounding box center [6, 372] width 12 height 12
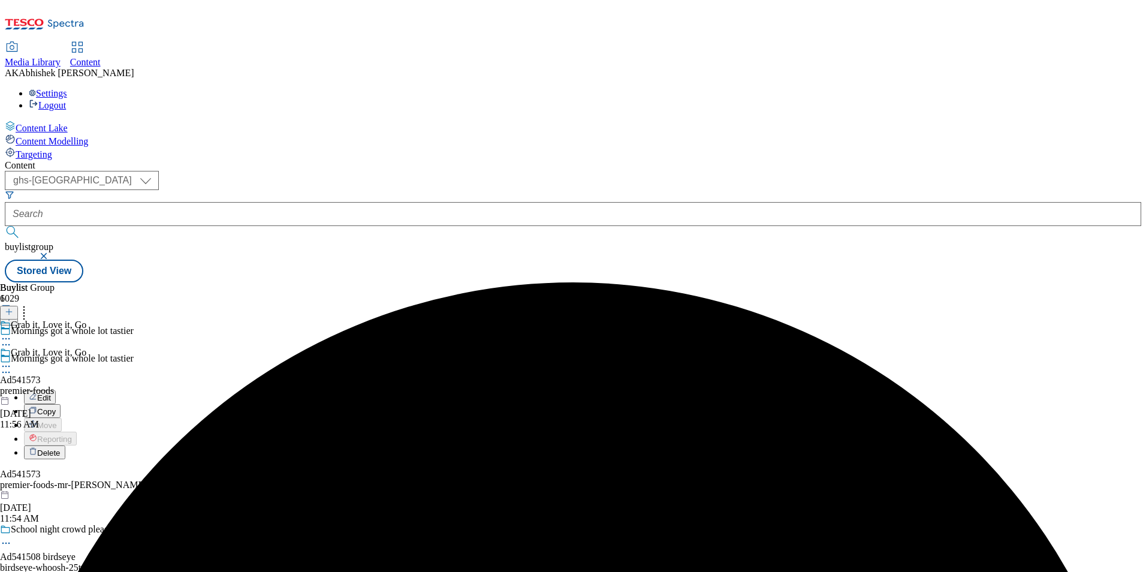
click at [56, 390] on button "Edit" at bounding box center [40, 397] width 32 height 14
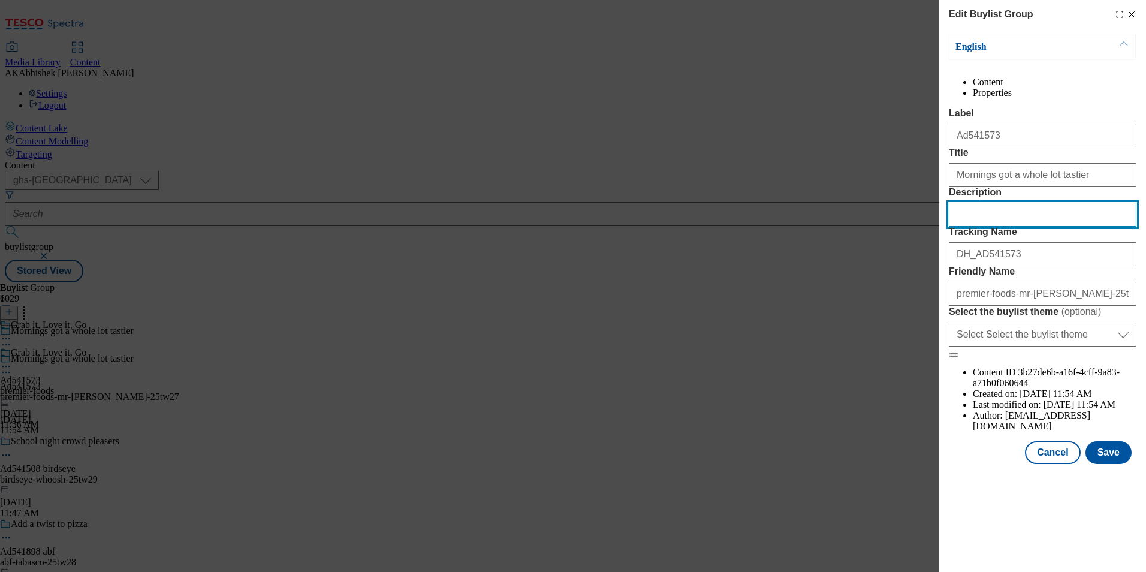
click at [989, 227] on input "Description" at bounding box center [1043, 215] width 188 height 24
paste input "[PERSON_NAME] Breakfast Bakes Chocolate Chip Snack Cakes 4 pack"
type input "[PERSON_NAME] Breakfast Bakes Chocolate Chip Snack Cakes 4 pack"
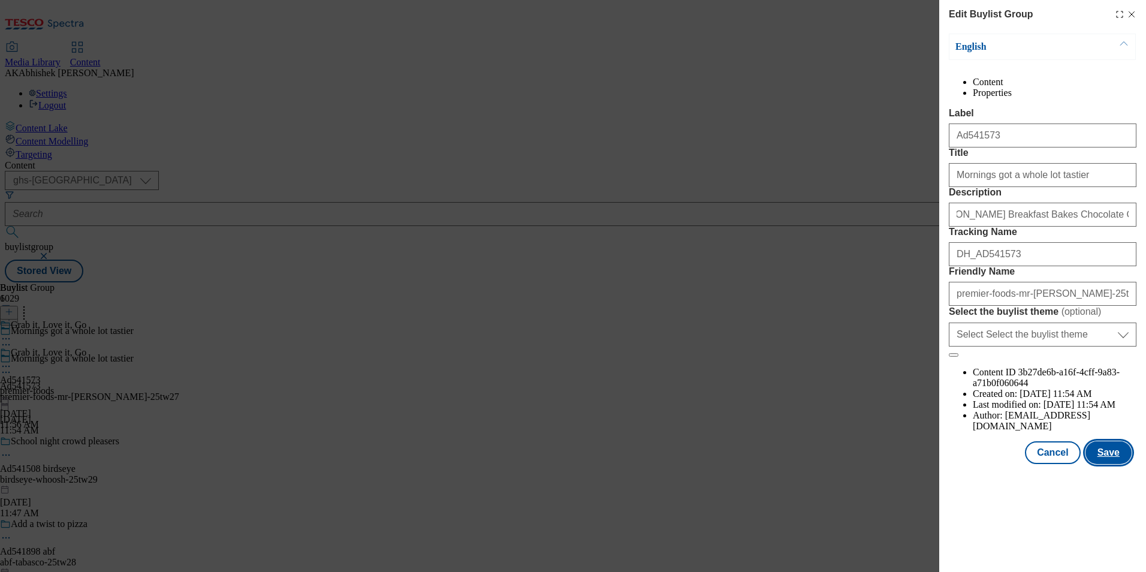
click at [1115, 464] on button "Save" at bounding box center [1109, 452] width 46 height 23
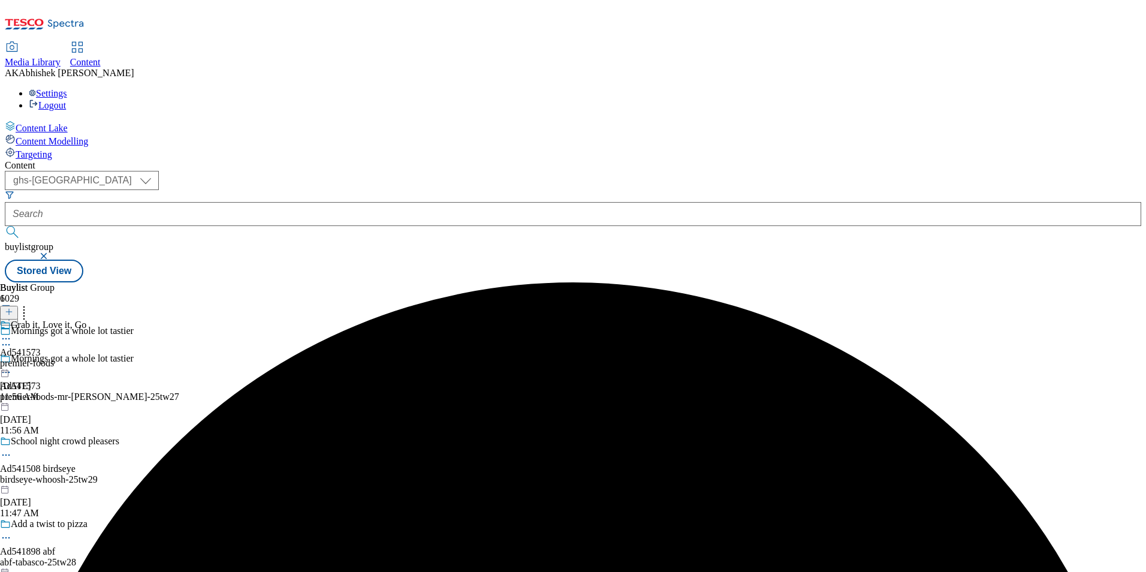
click at [12, 333] on icon at bounding box center [6, 339] width 12 height 12
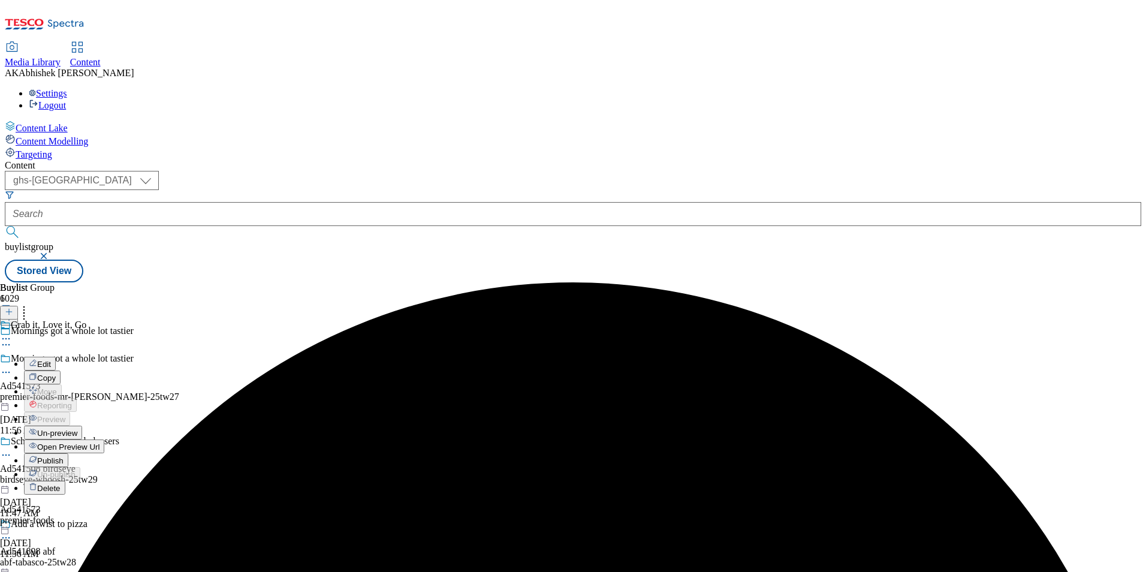
click at [51, 360] on span "Edit" at bounding box center [44, 364] width 14 height 9
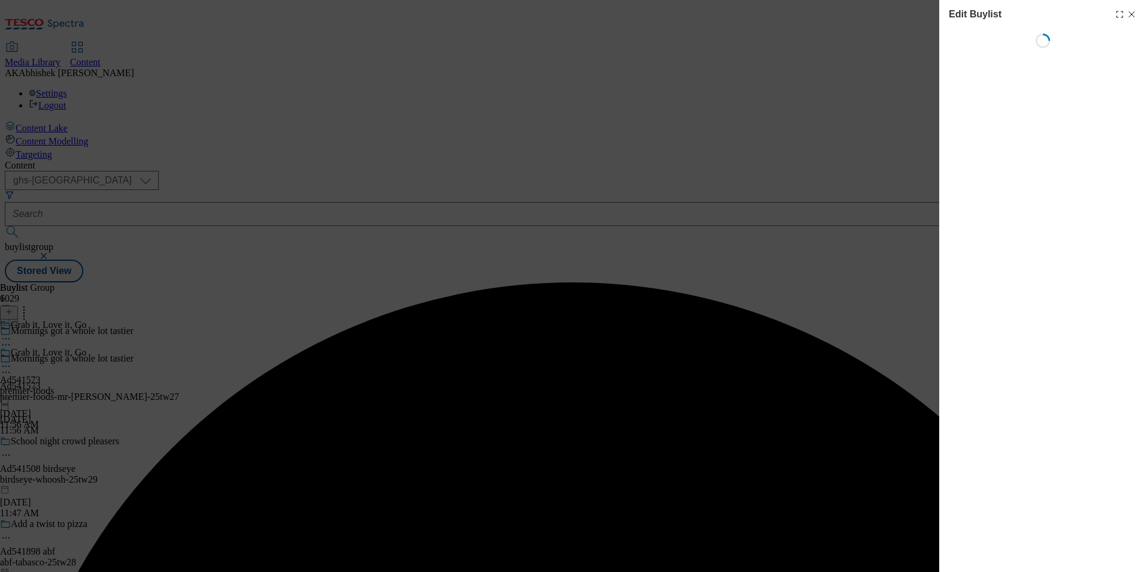
select select "tactical"
select select "supplier funded short term 1-3 weeks"
select select "dunnhumby"
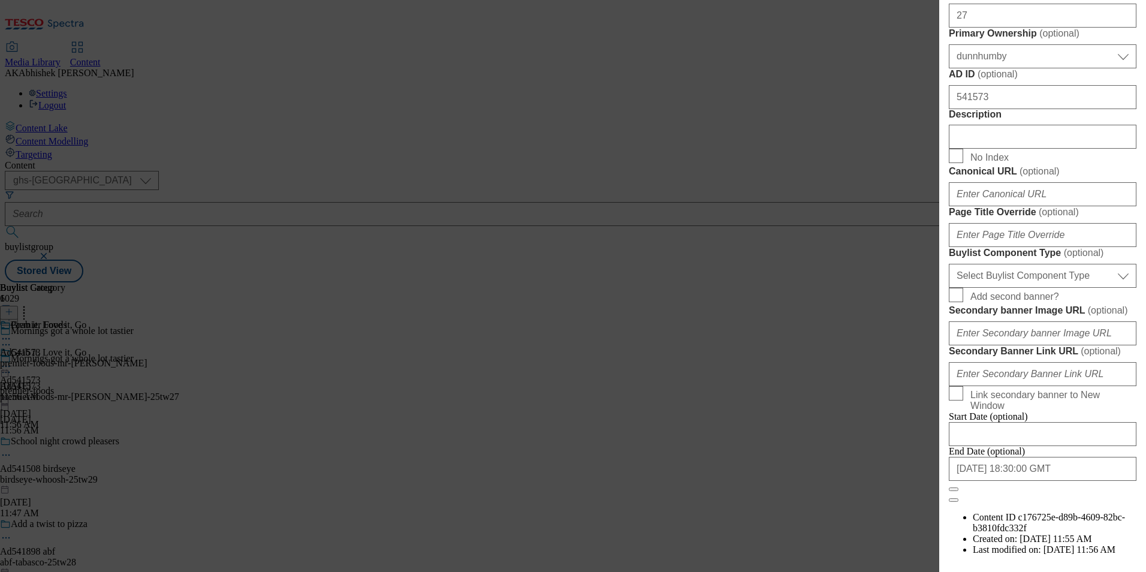
scroll to position [600, 0]
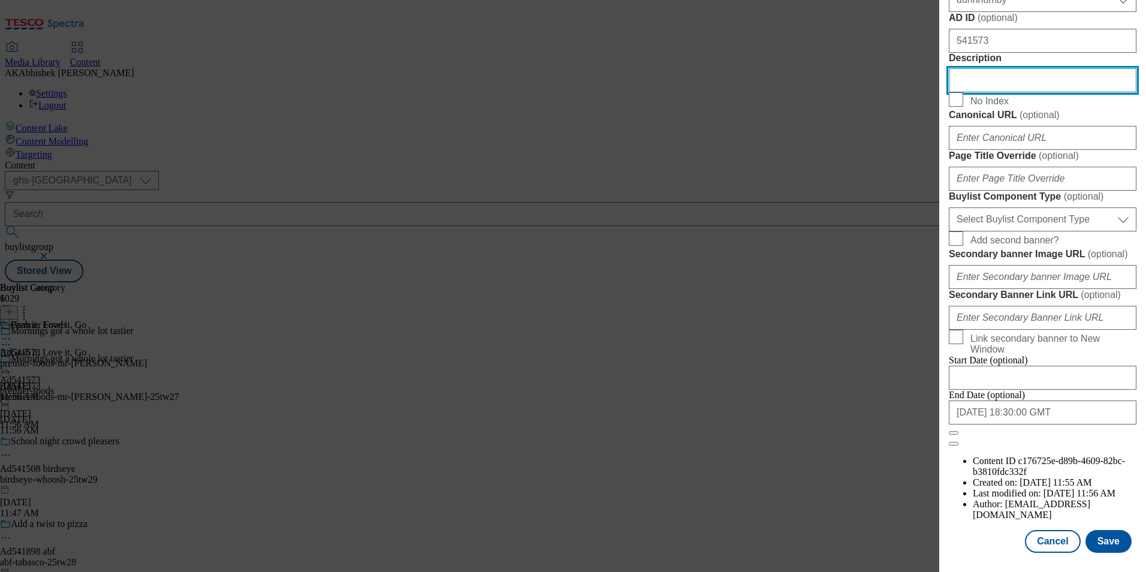
click at [1034, 92] on input "Description" at bounding box center [1043, 80] width 188 height 24
paste input "[PERSON_NAME] Breakfast Bakes Chocolate Chip Snack Cakes 4 pack"
type input "[PERSON_NAME] Breakfast Bakes Chocolate Chip Snack Cakes 4 pack"
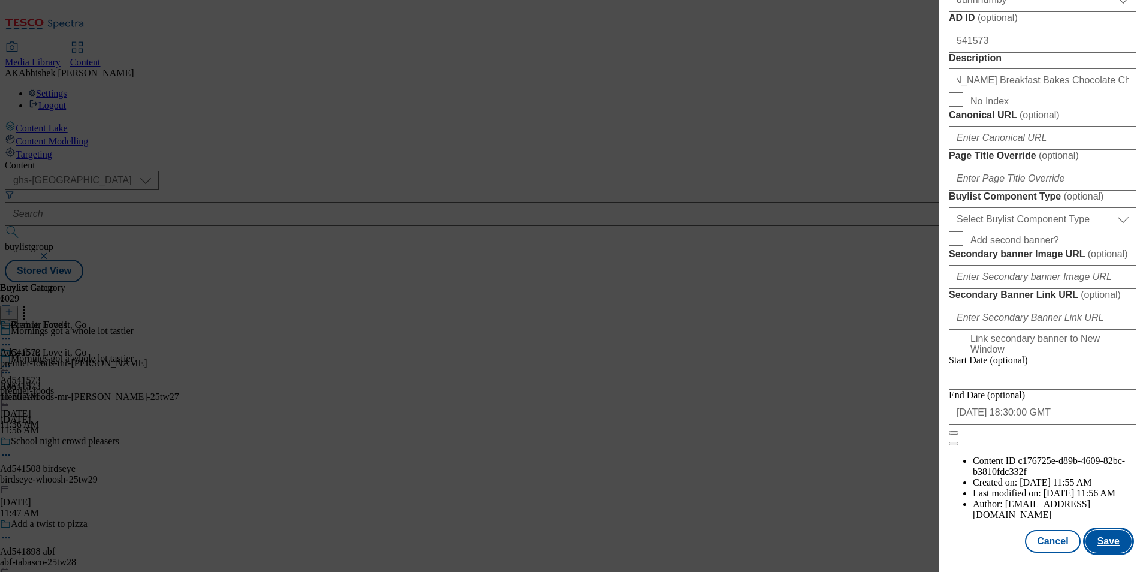
click at [1111, 542] on button "Save" at bounding box center [1109, 541] width 46 height 23
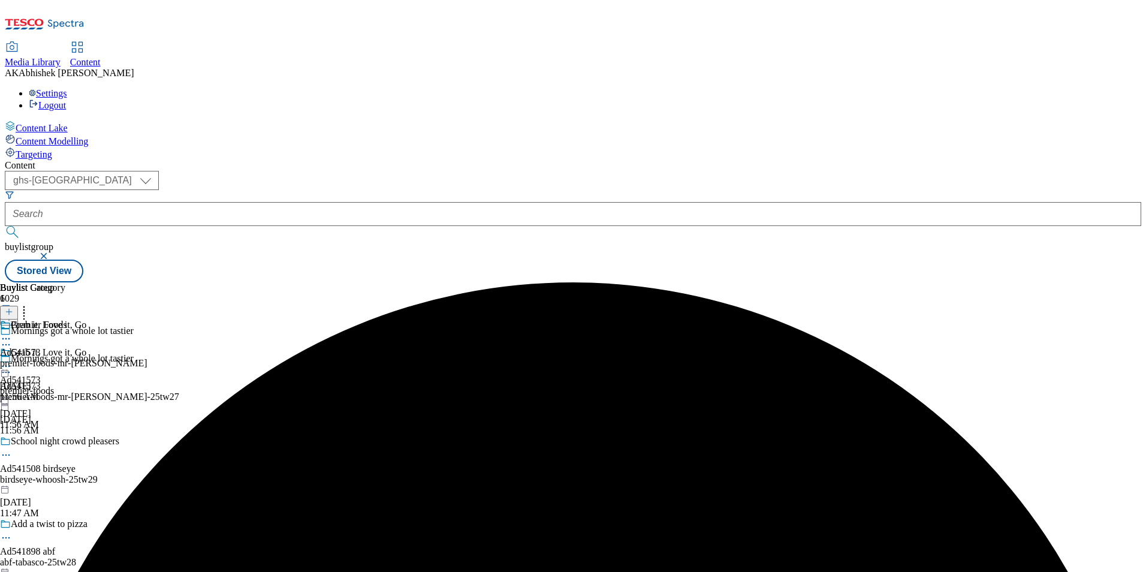
click at [12, 333] on icon at bounding box center [6, 339] width 12 height 12
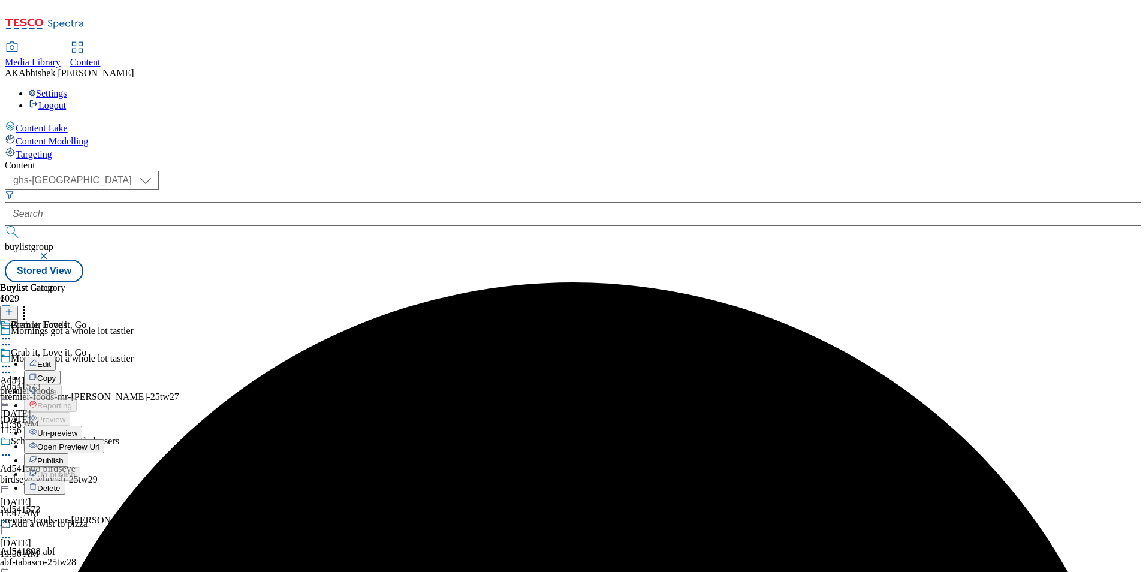
click at [56, 357] on button "Edit" at bounding box center [40, 364] width 32 height 14
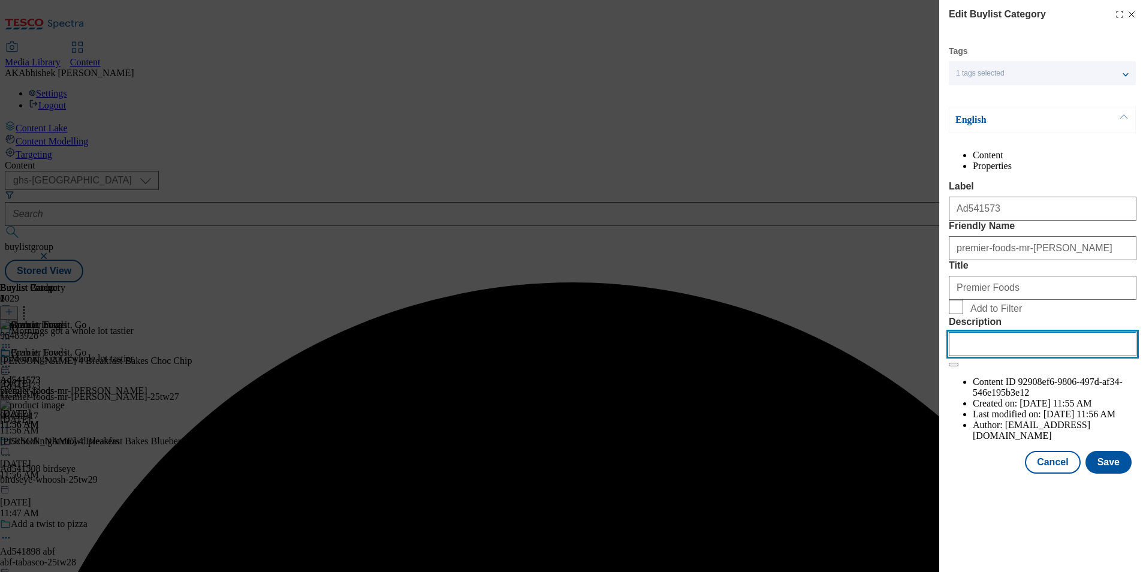
click at [1010, 356] on input "Description" at bounding box center [1043, 344] width 188 height 24
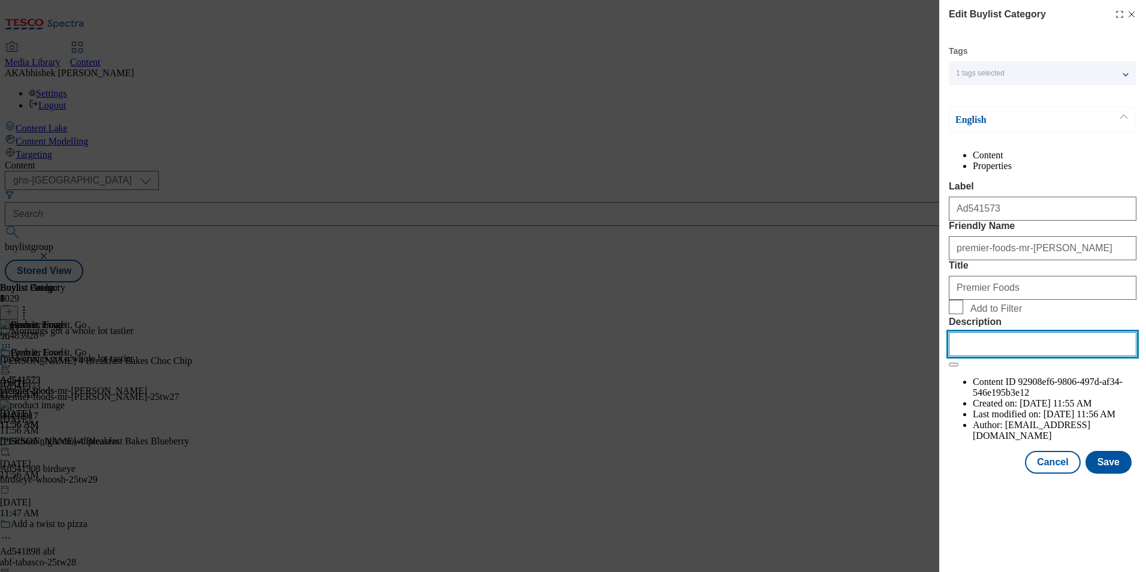
paste input "[PERSON_NAME] Breakfast Bakes Chocolate Chip Snack Cakes 4 pack"
type input "[PERSON_NAME] Breakfast Bakes Chocolate Chip Snack Cakes 4 pack"
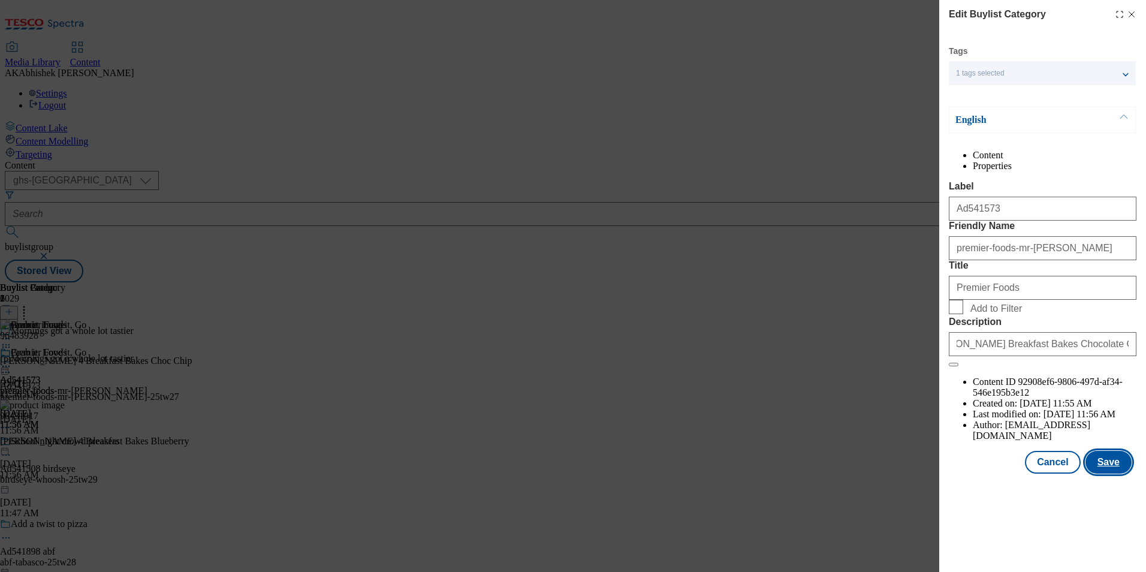
click at [1123, 474] on button "Save" at bounding box center [1109, 462] width 46 height 23
